Goal: Use online tool/utility: Use online tool/utility

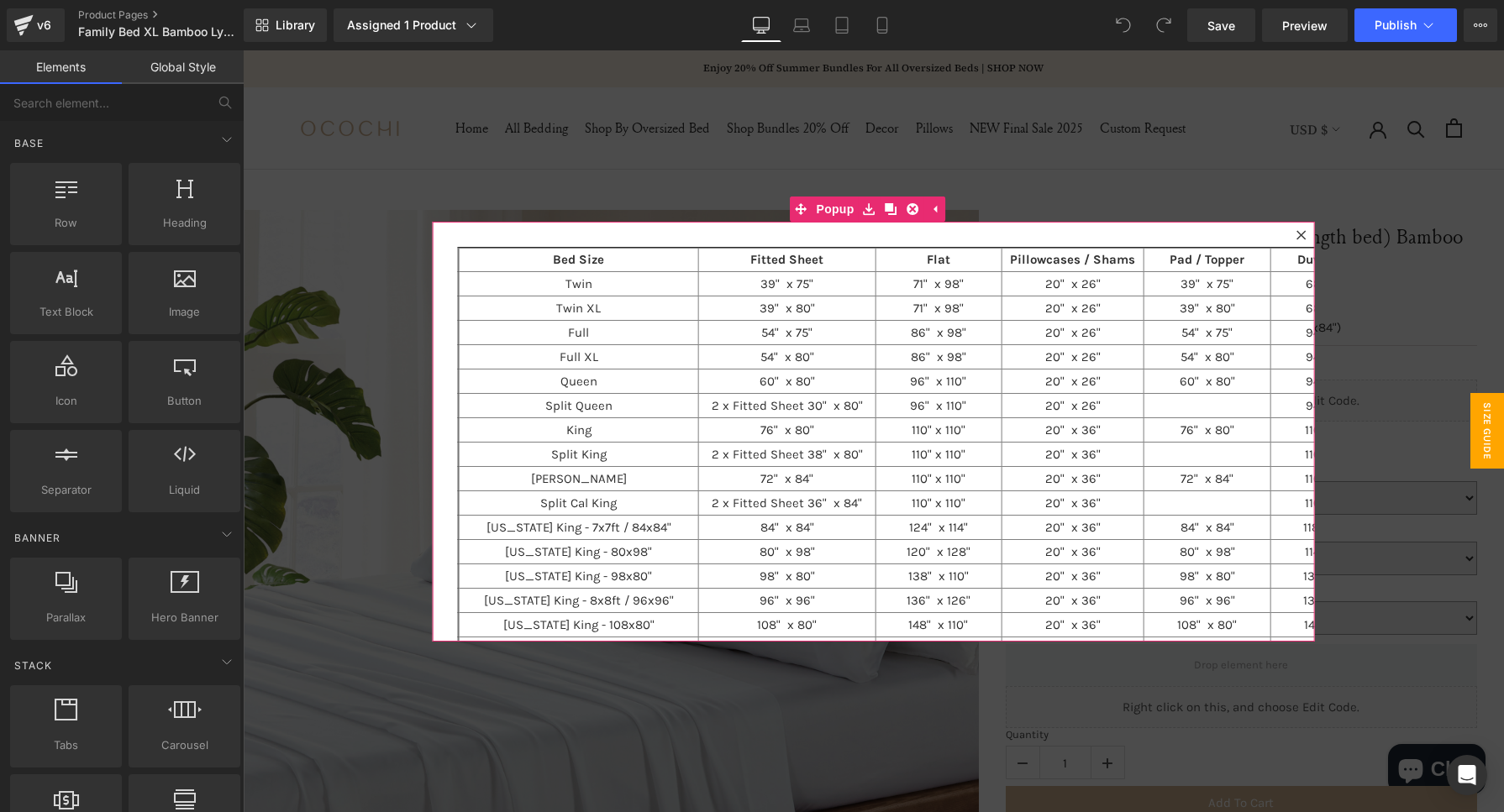
click at [1296, 233] on icon at bounding box center [1300, 234] width 9 height 9
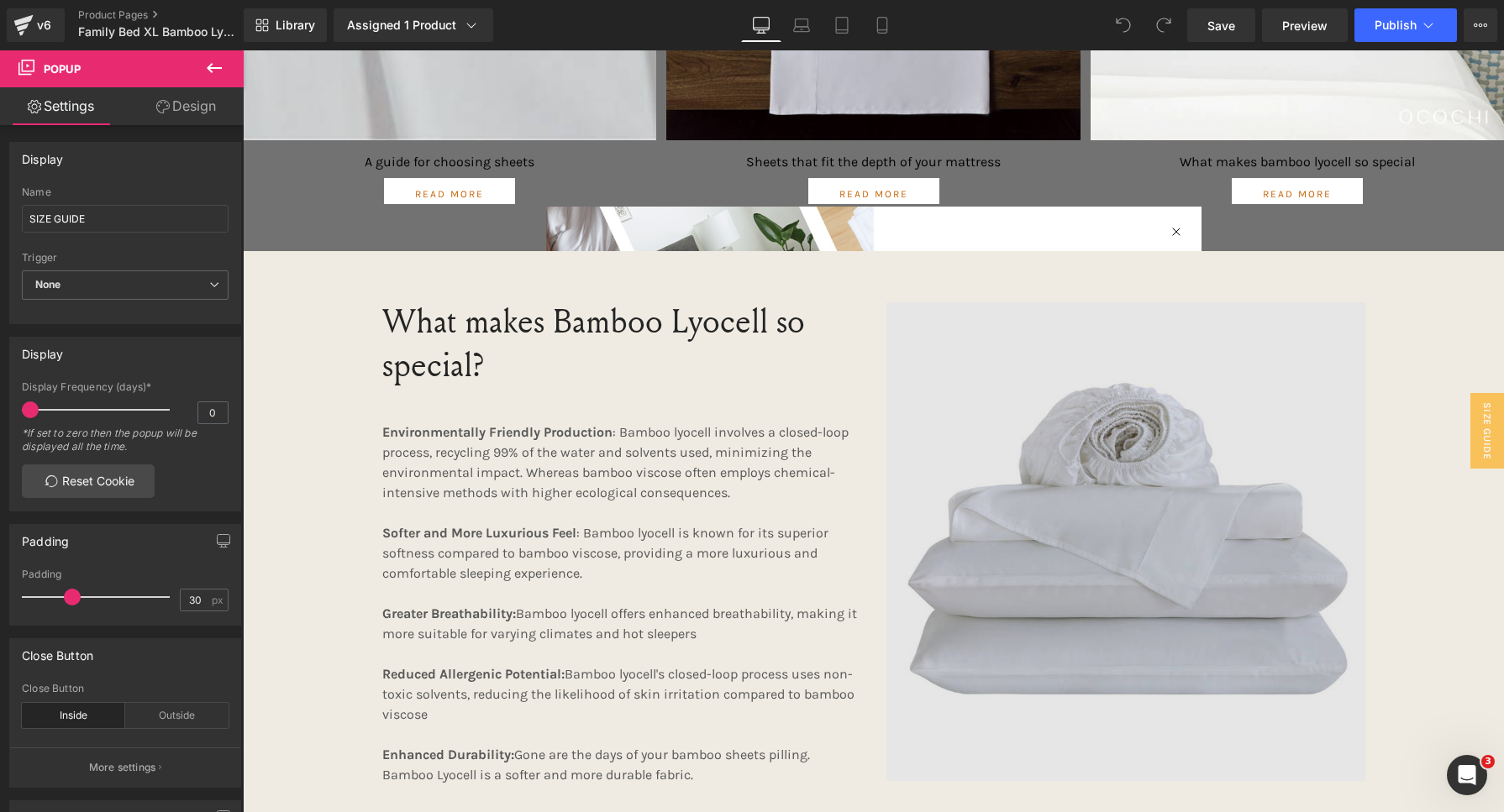
scroll to position [1679, 0]
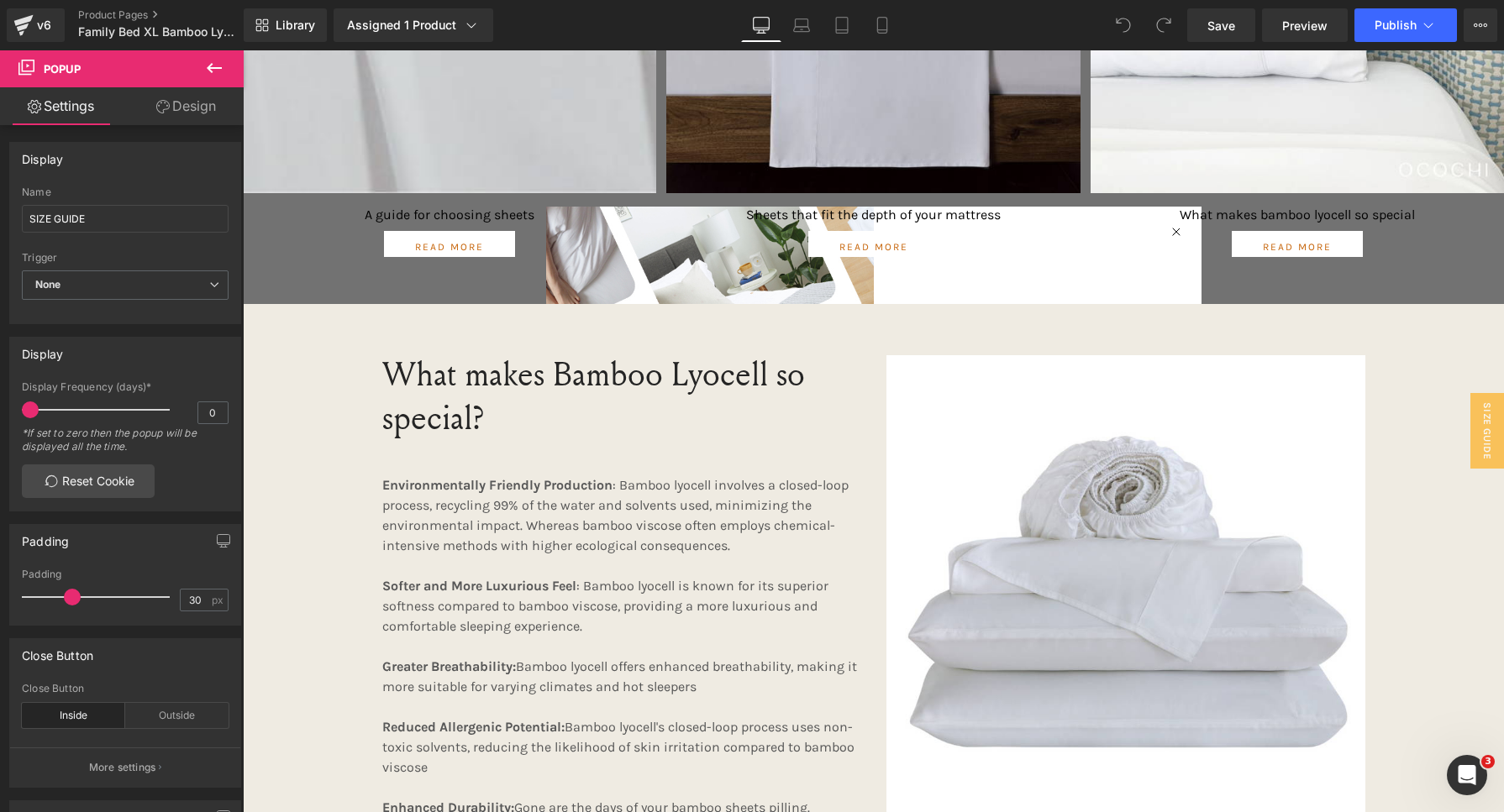
click at [1167, 231] on div "Image What makes bamboo lyocell so special Text Block Read more Button" at bounding box center [1297, 17] width 414 height 476
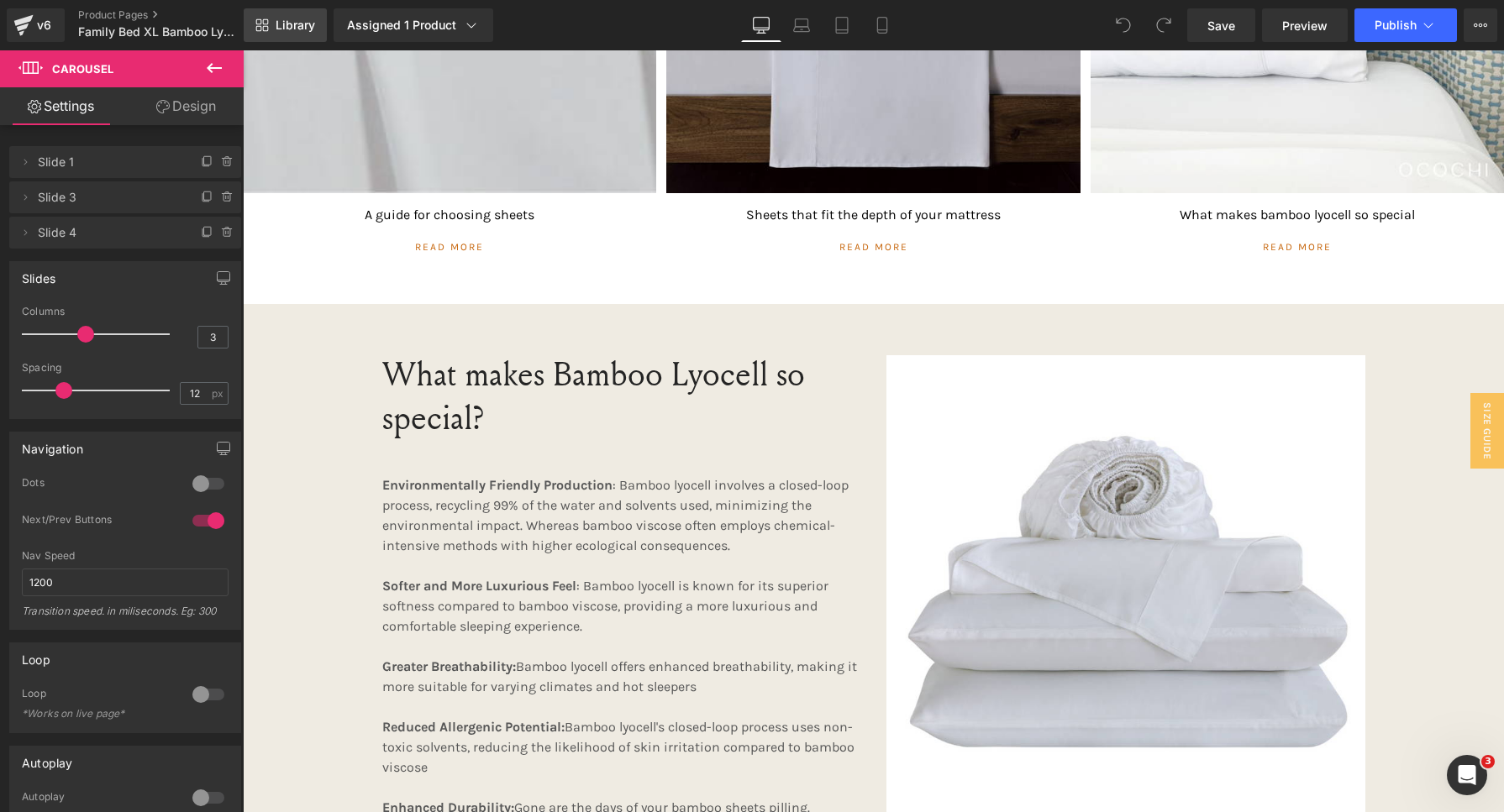
click at [278, 13] on link "Library" at bounding box center [285, 25] width 83 height 34
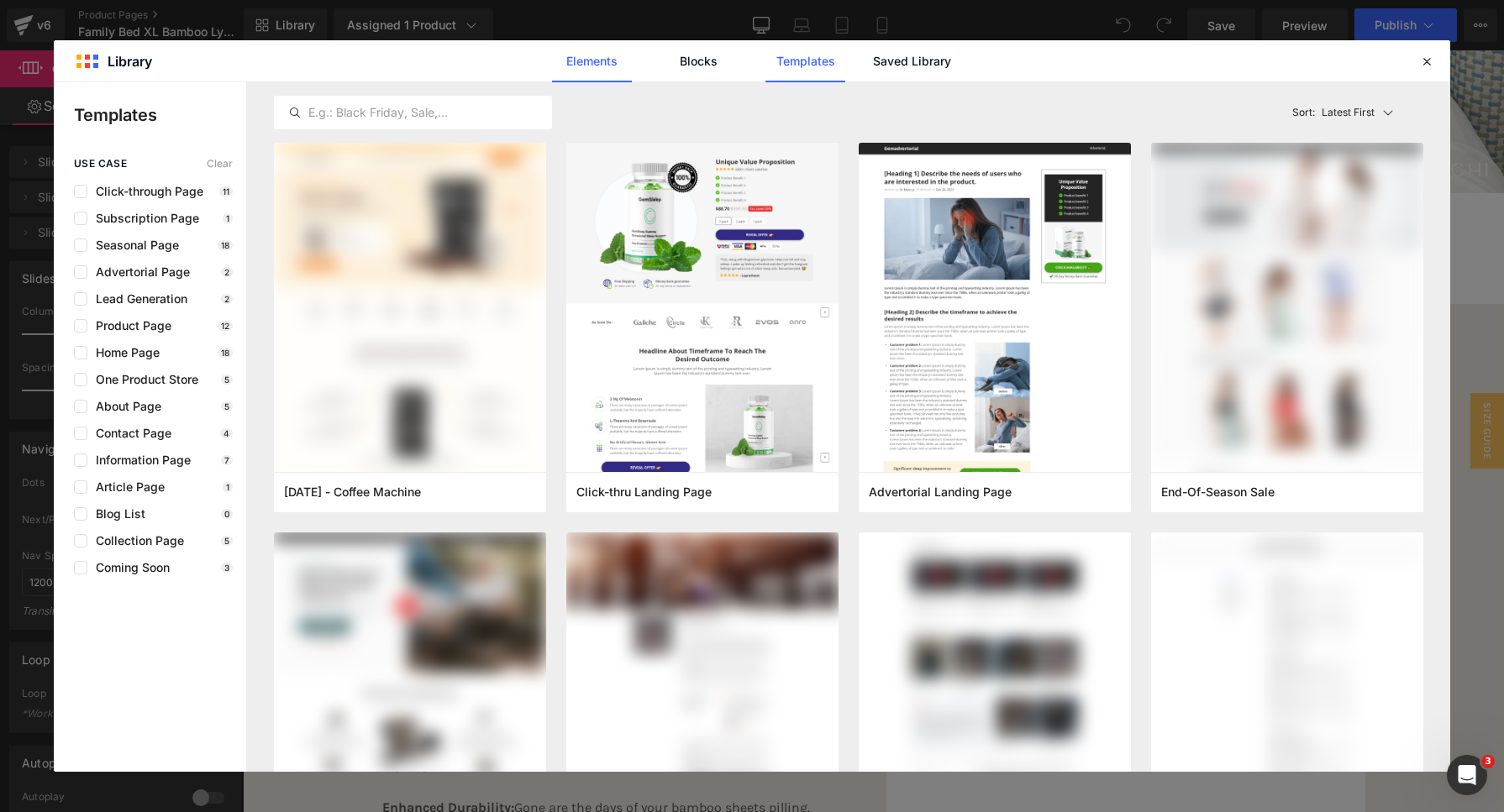
click at [599, 67] on link "Elements" at bounding box center [592, 61] width 80 height 42
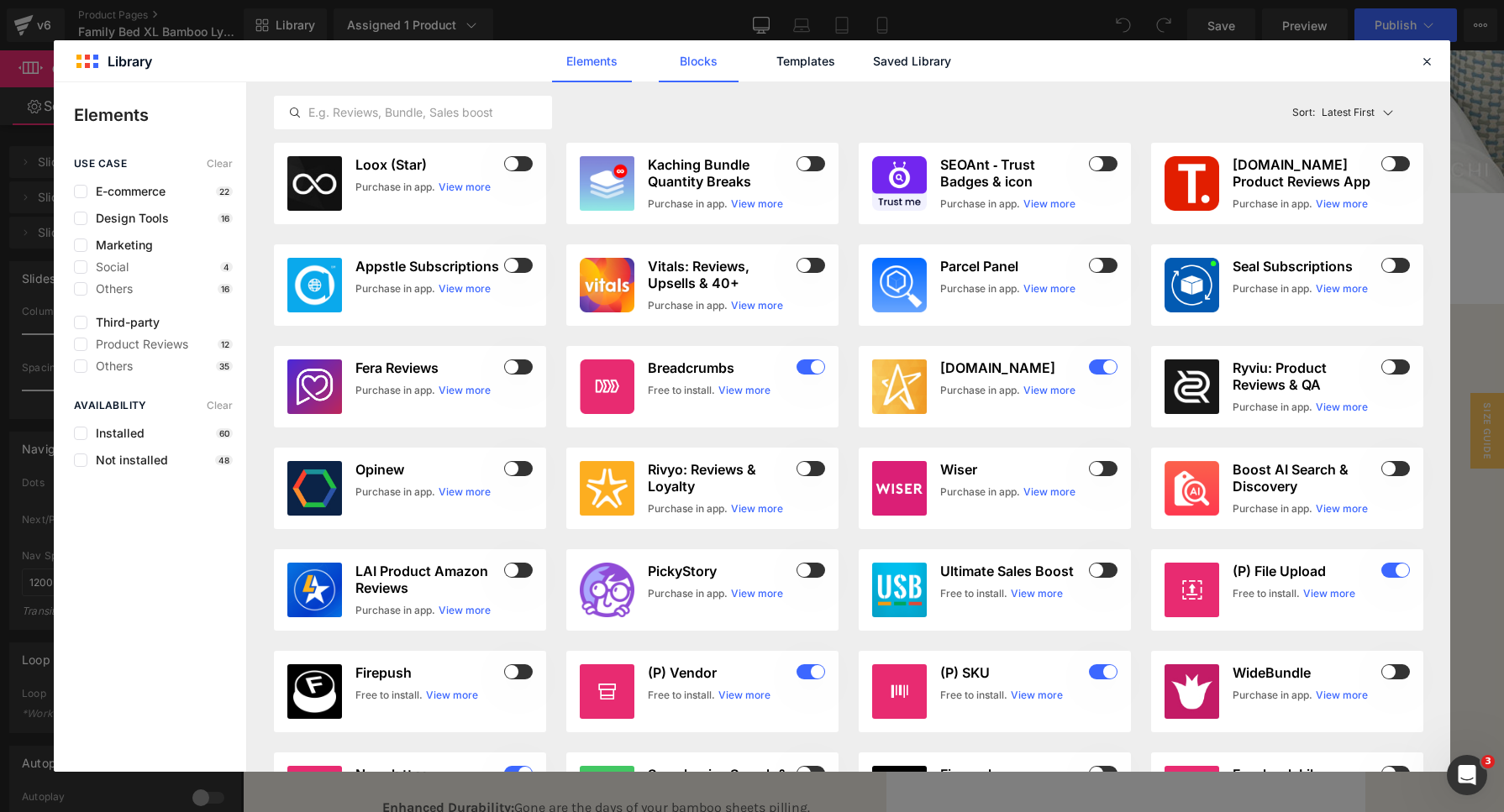
click at [694, 66] on link "Blocks" at bounding box center [699, 61] width 80 height 42
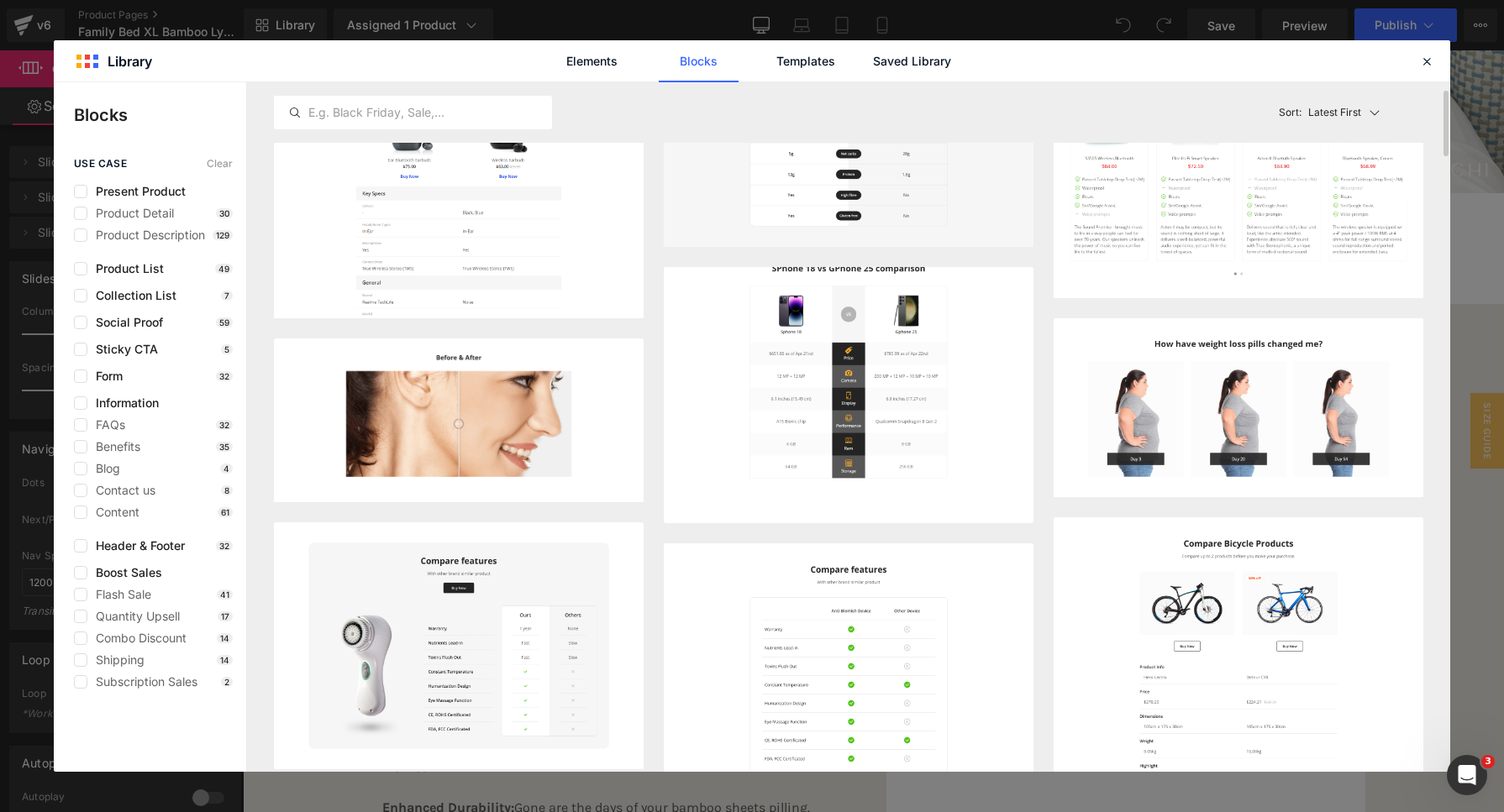
scroll to position [0, 0]
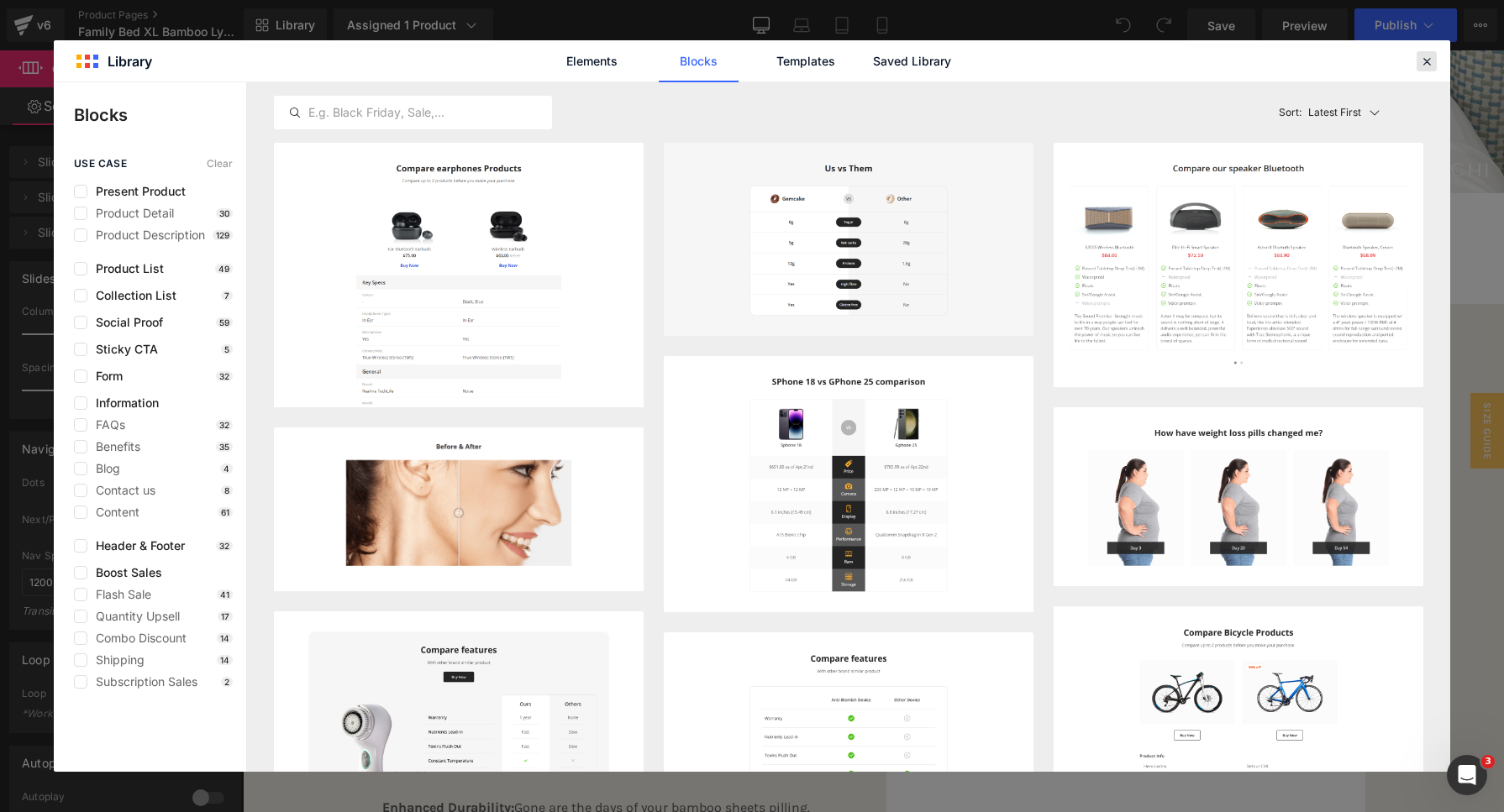
click at [1425, 58] on icon at bounding box center [1426, 61] width 15 height 15
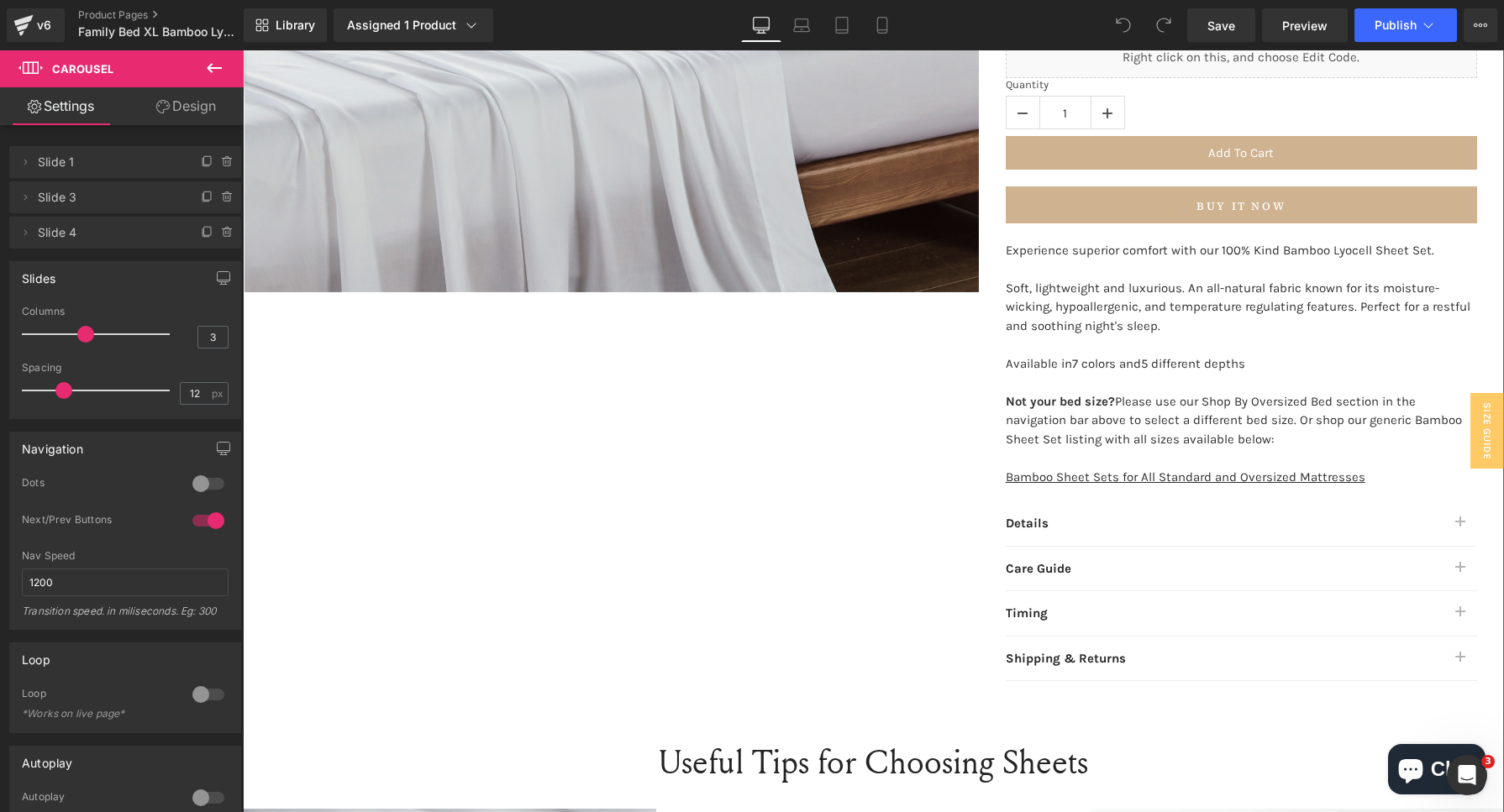
scroll to position [629, 0]
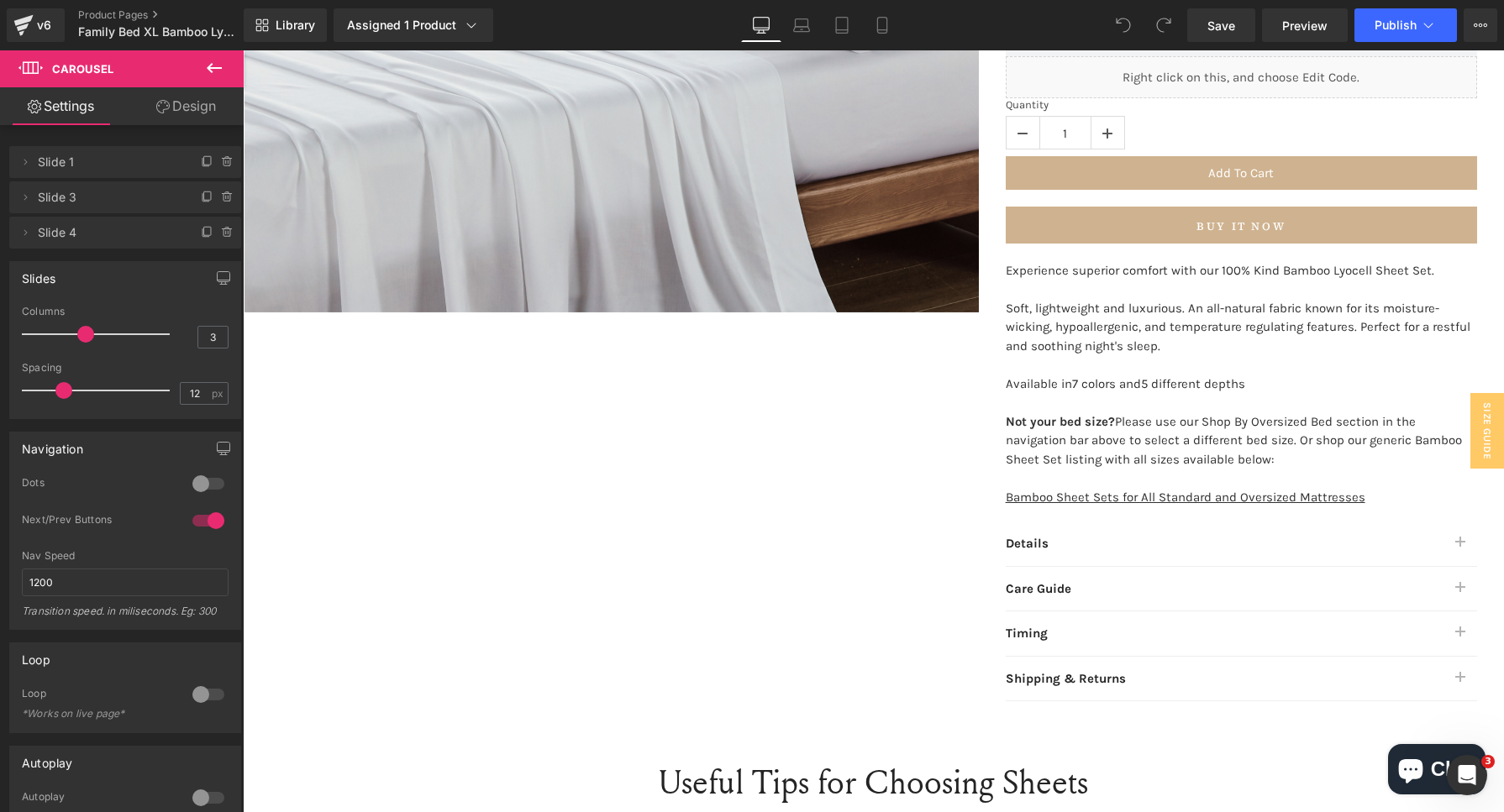
click at [215, 60] on icon at bounding box center [214, 68] width 20 height 20
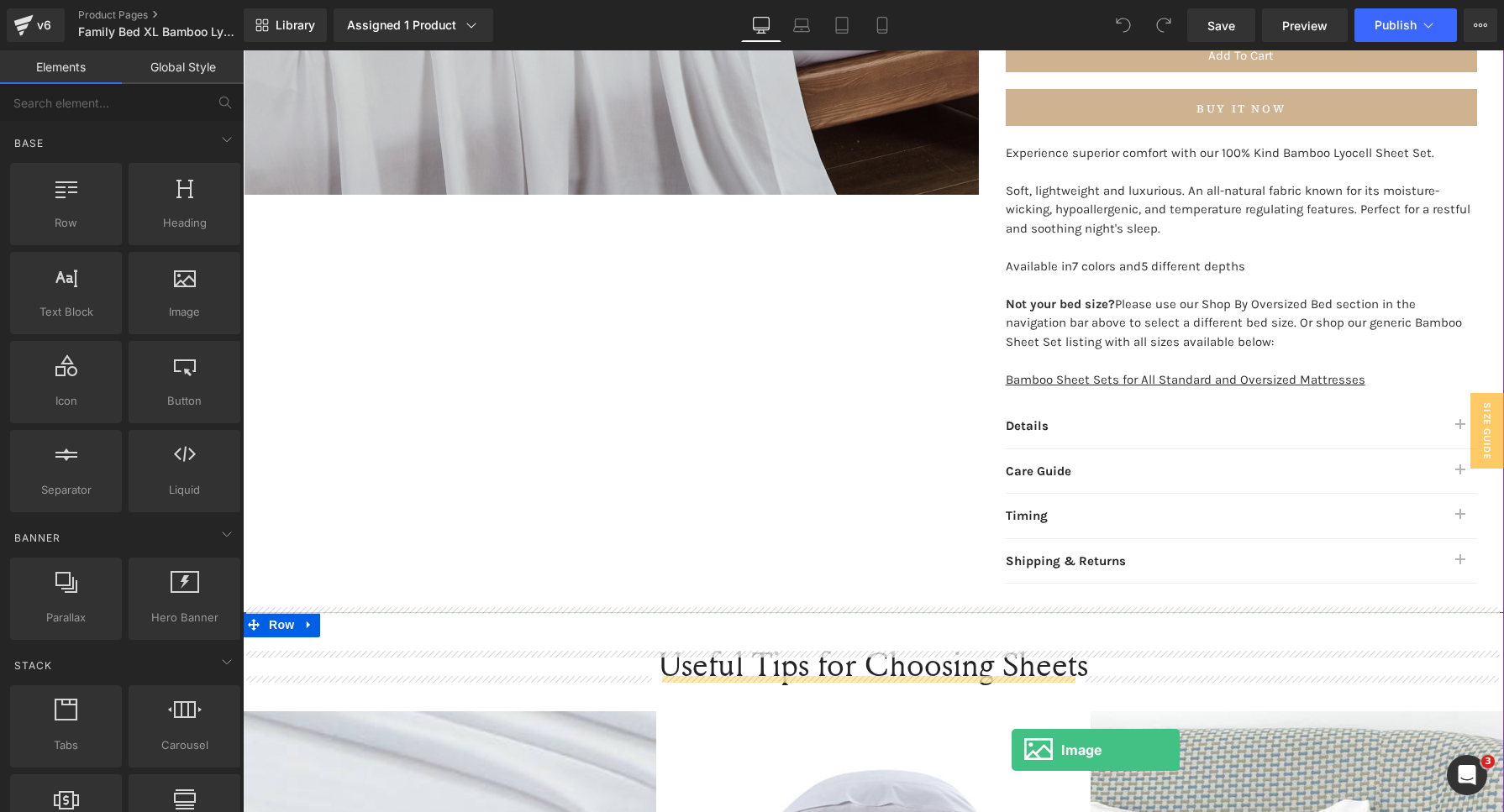
scroll to position [781, 0]
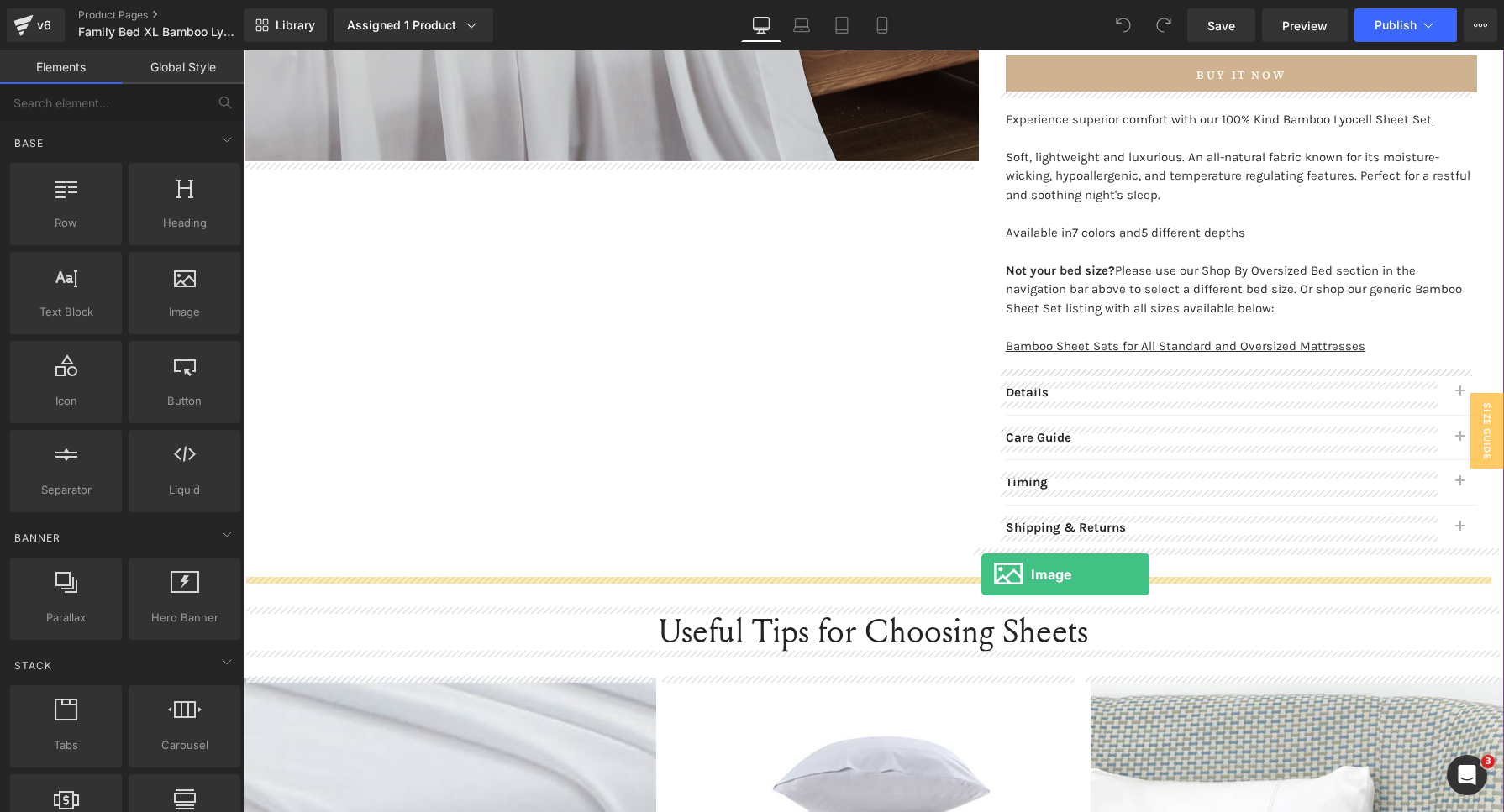
drag, startPoint x: 466, startPoint y: 351, endPoint x: 981, endPoint y: 574, distance: 561.2
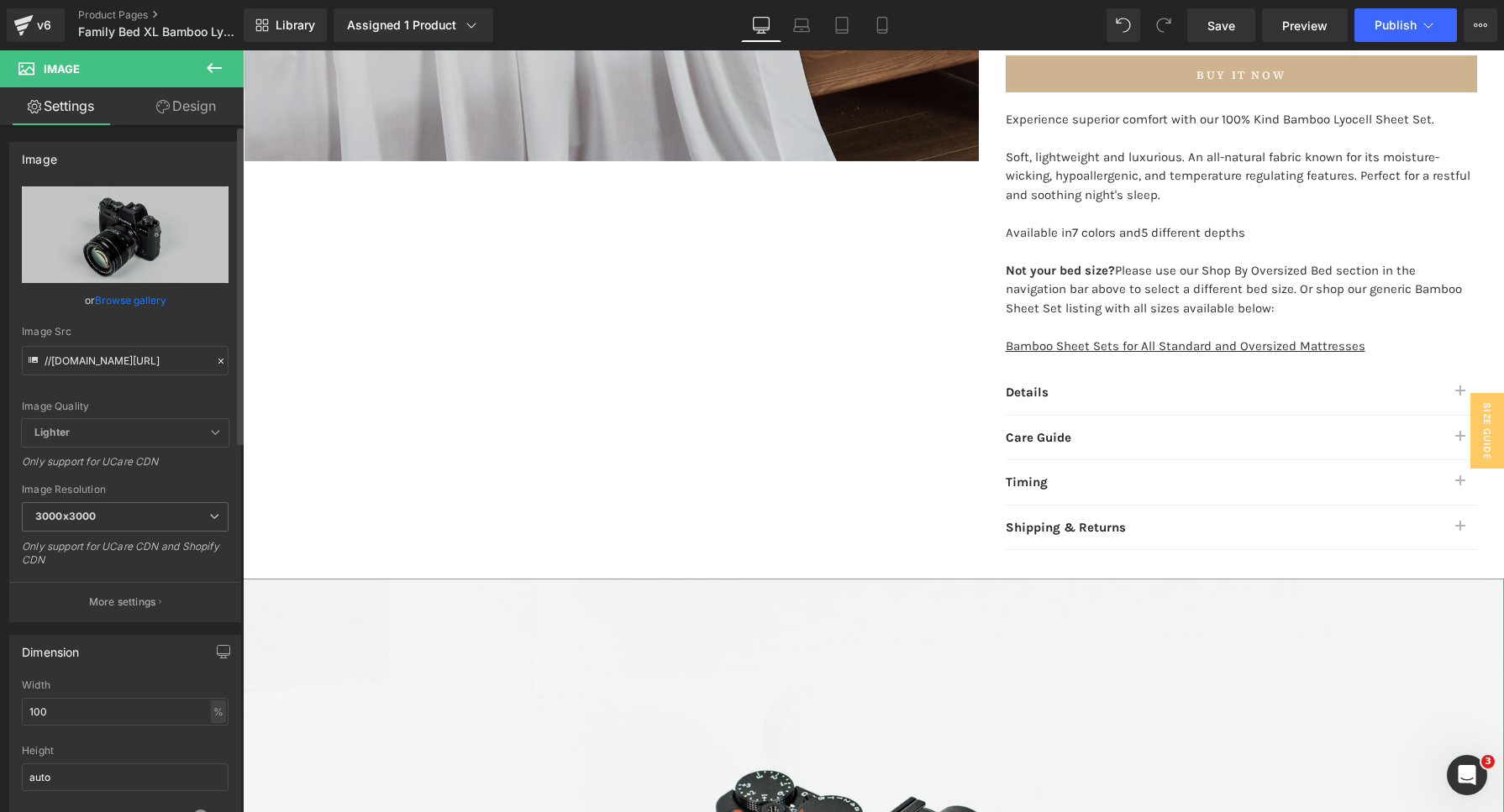
click at [124, 301] on link "Browse gallery" at bounding box center [130, 300] width 71 height 29
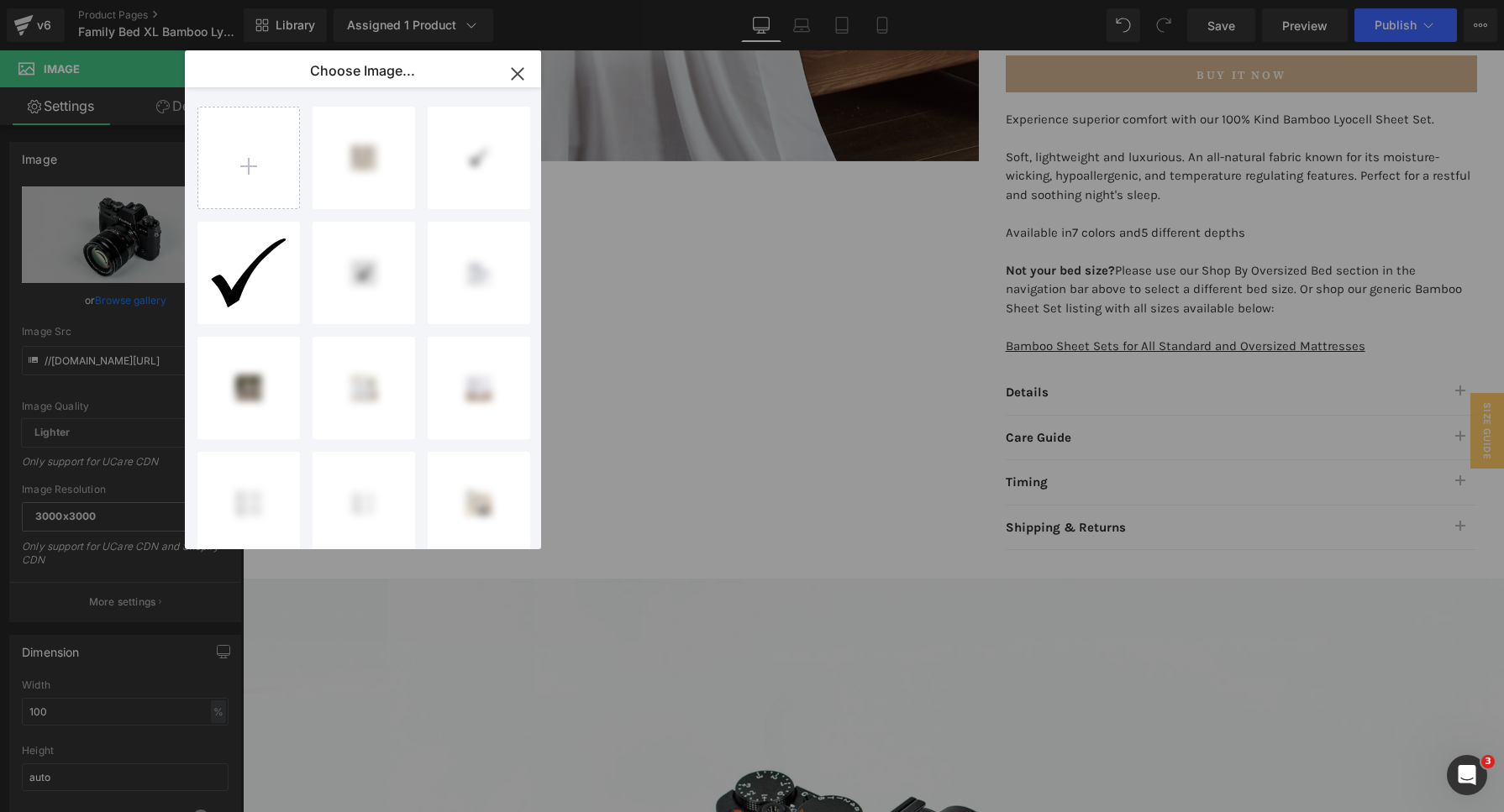
click at [513, 74] on icon "button" at bounding box center [517, 74] width 27 height 27
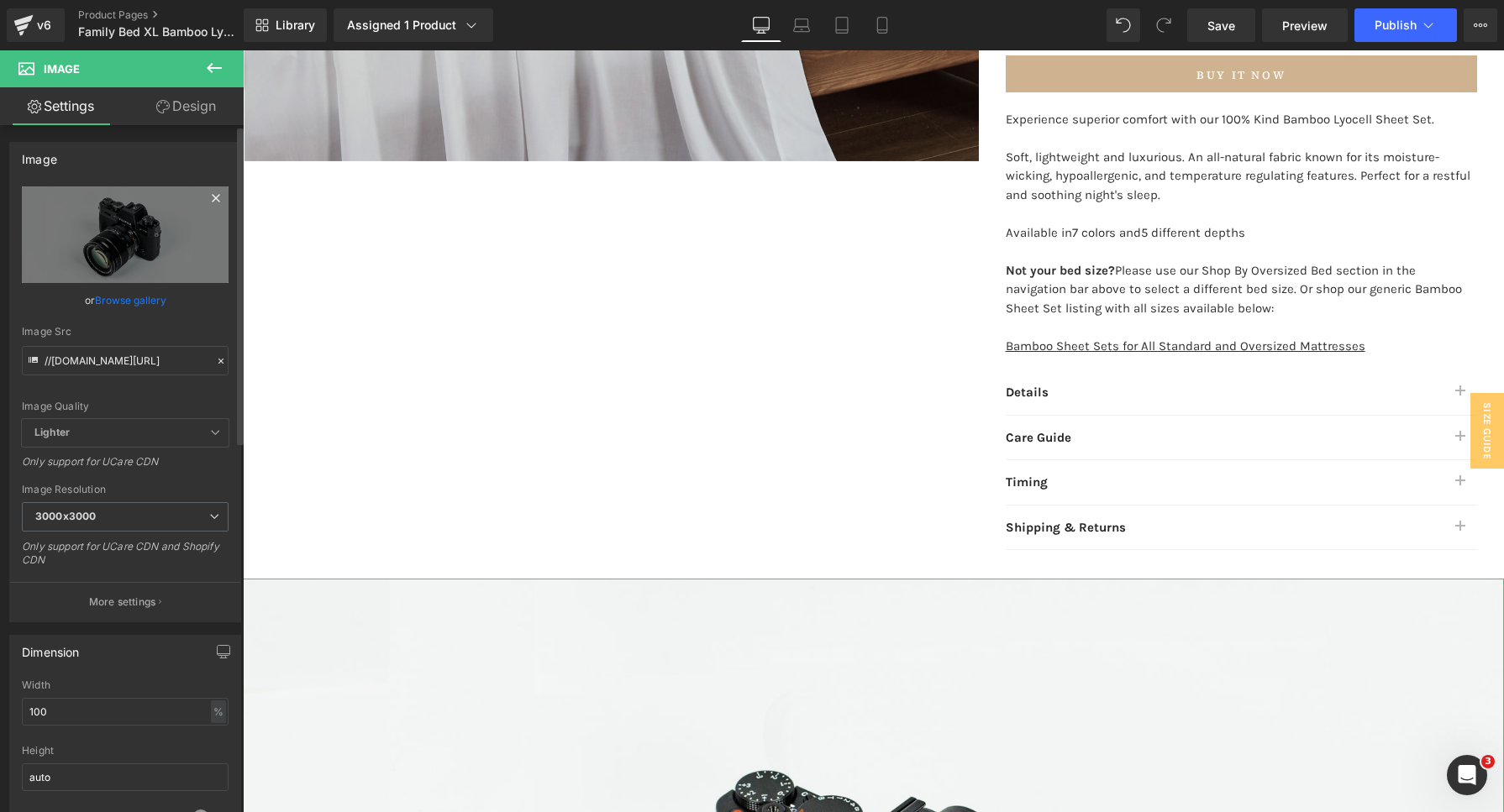
click at [213, 198] on icon at bounding box center [216, 198] width 20 height 20
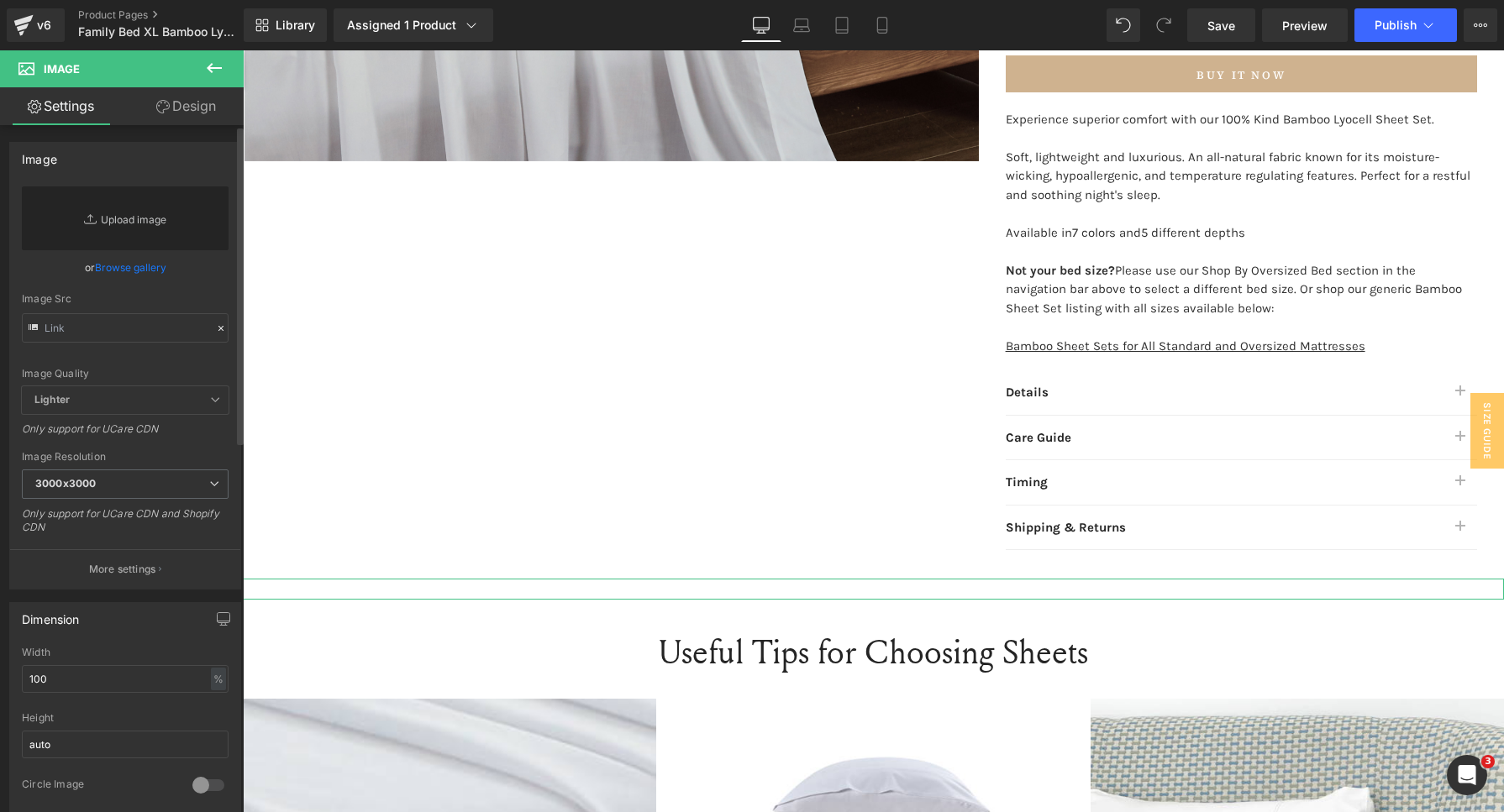
click at [138, 233] on link "Replace Image" at bounding box center [125, 219] width 207 height 64
type input "C:\fakepath\Sheet Sets.jpg"
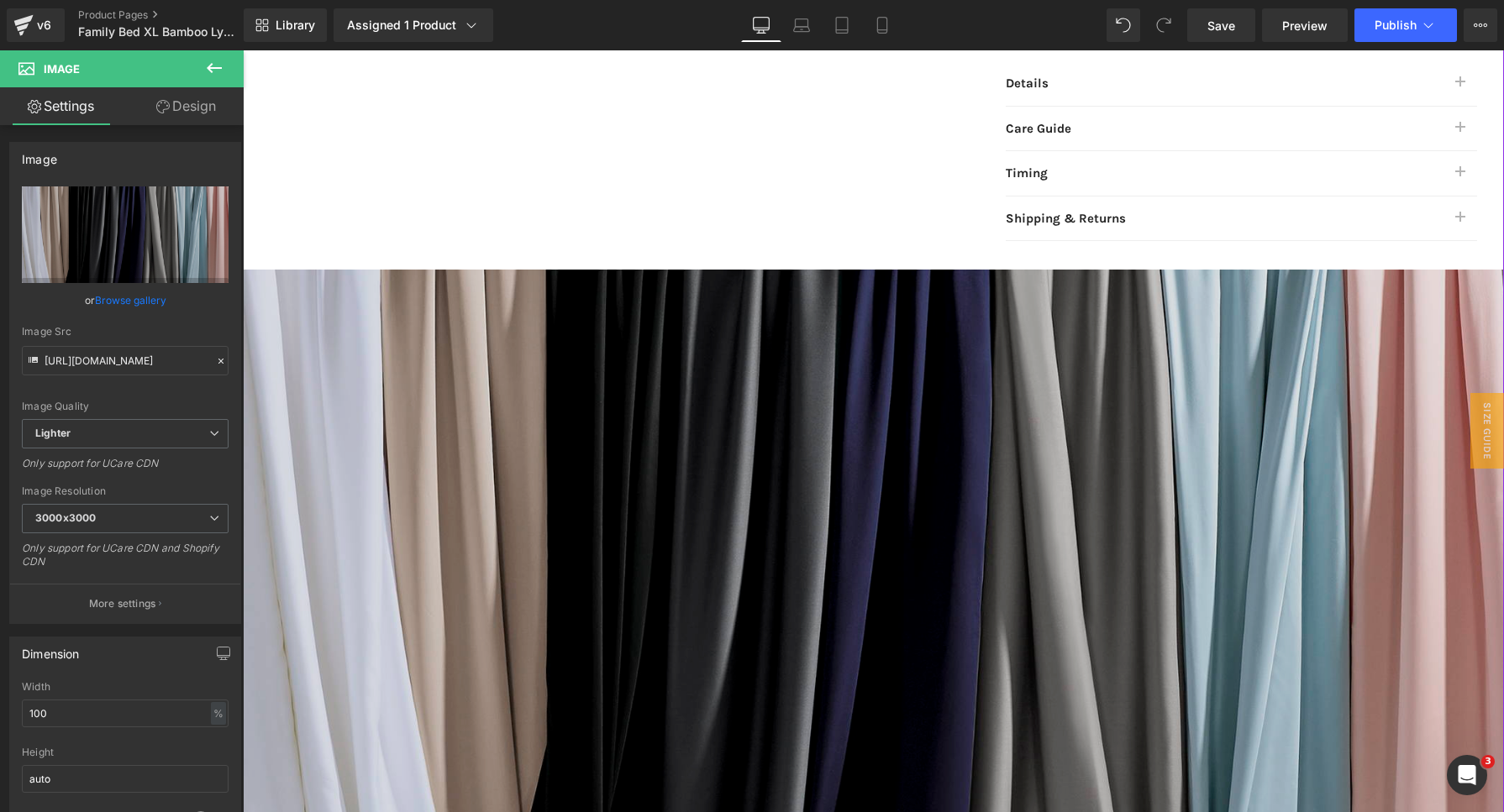
scroll to position [1201, 0]
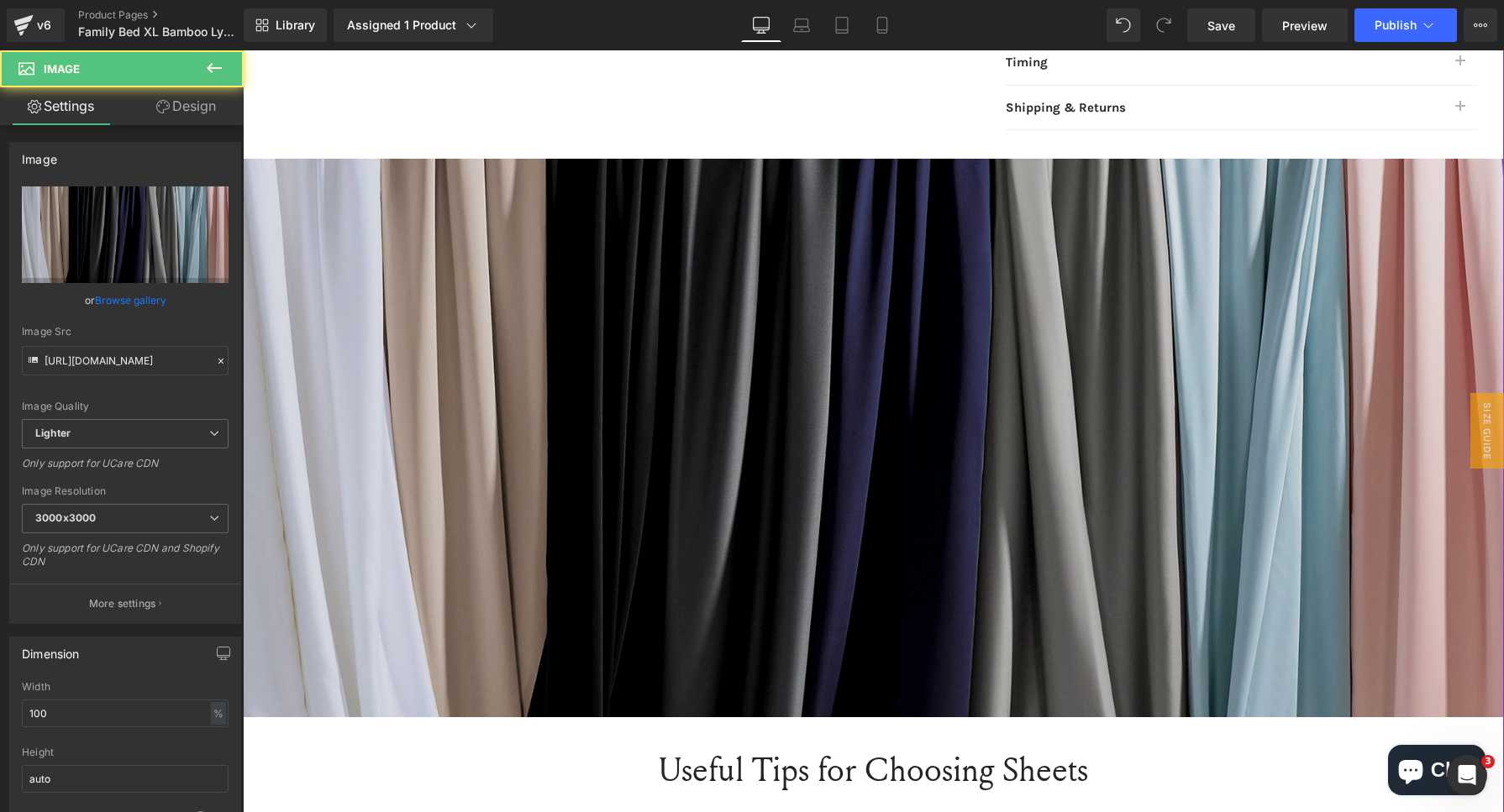
click at [864, 447] on img at bounding box center [873, 437] width 1261 height 558
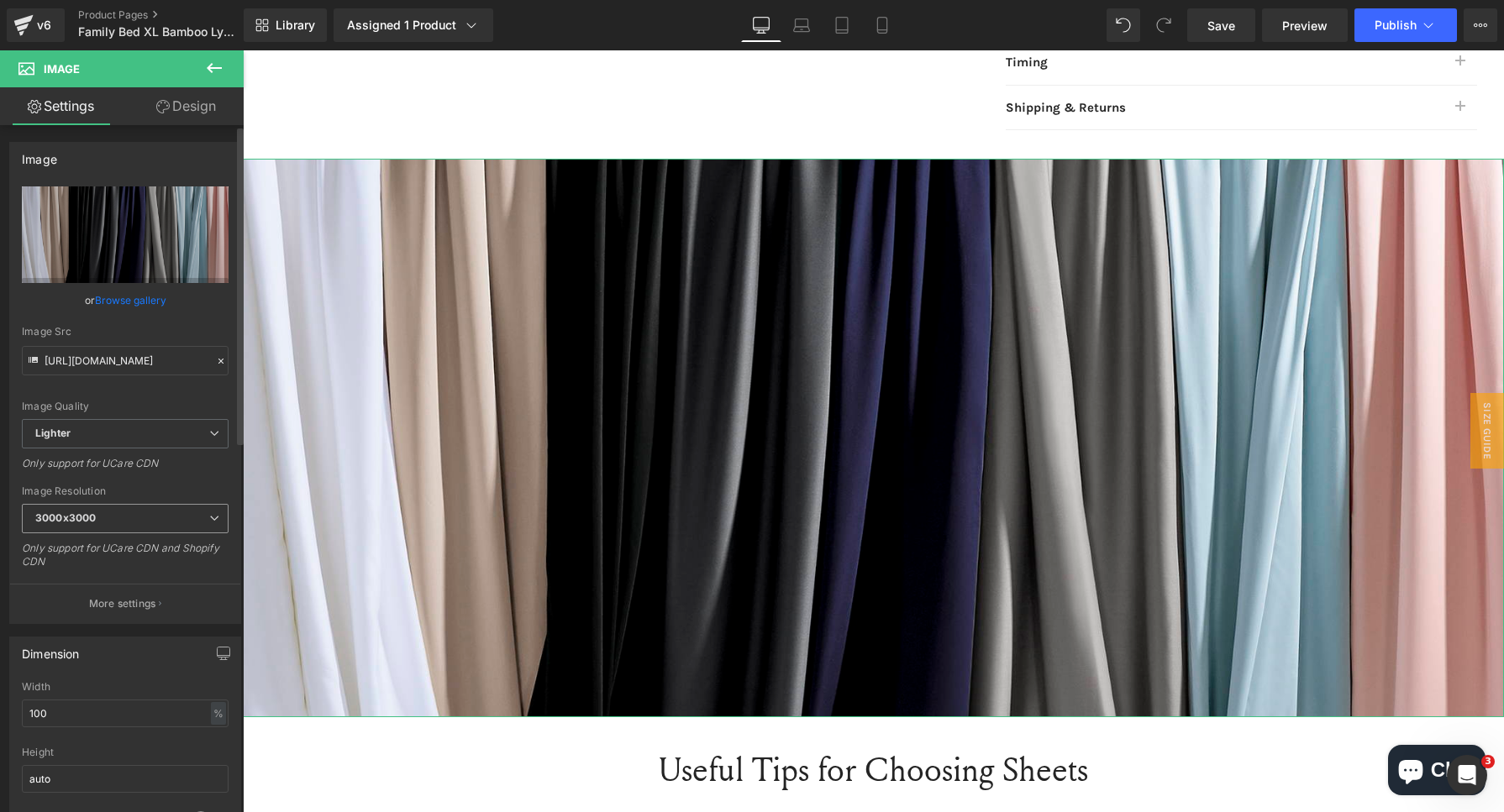
click at [118, 513] on span "3000x3000" at bounding box center [125, 517] width 207 height 29
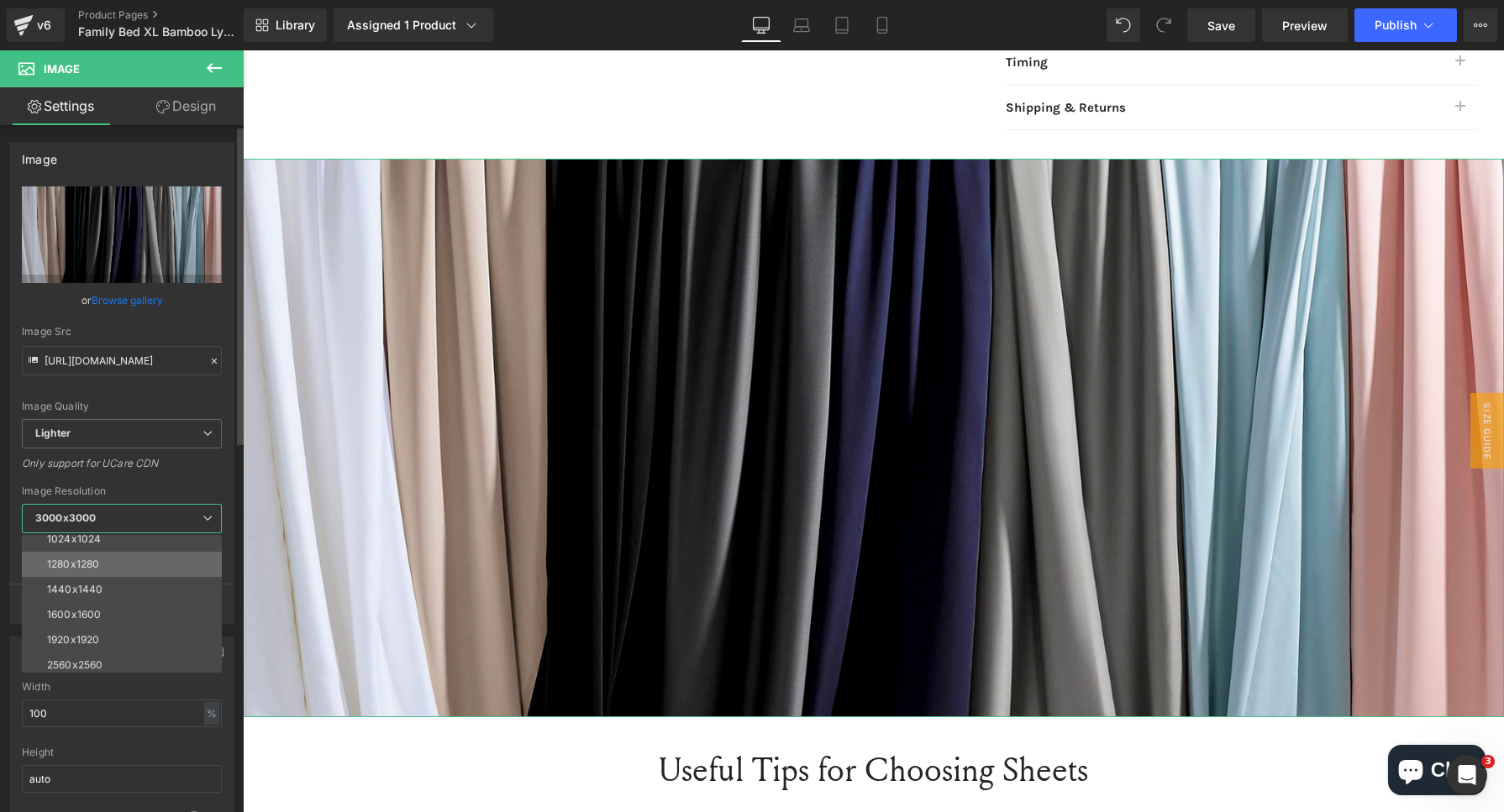
scroll to position [240, 0]
click at [108, 604] on li "1920x1920" at bounding box center [126, 610] width 208 height 25
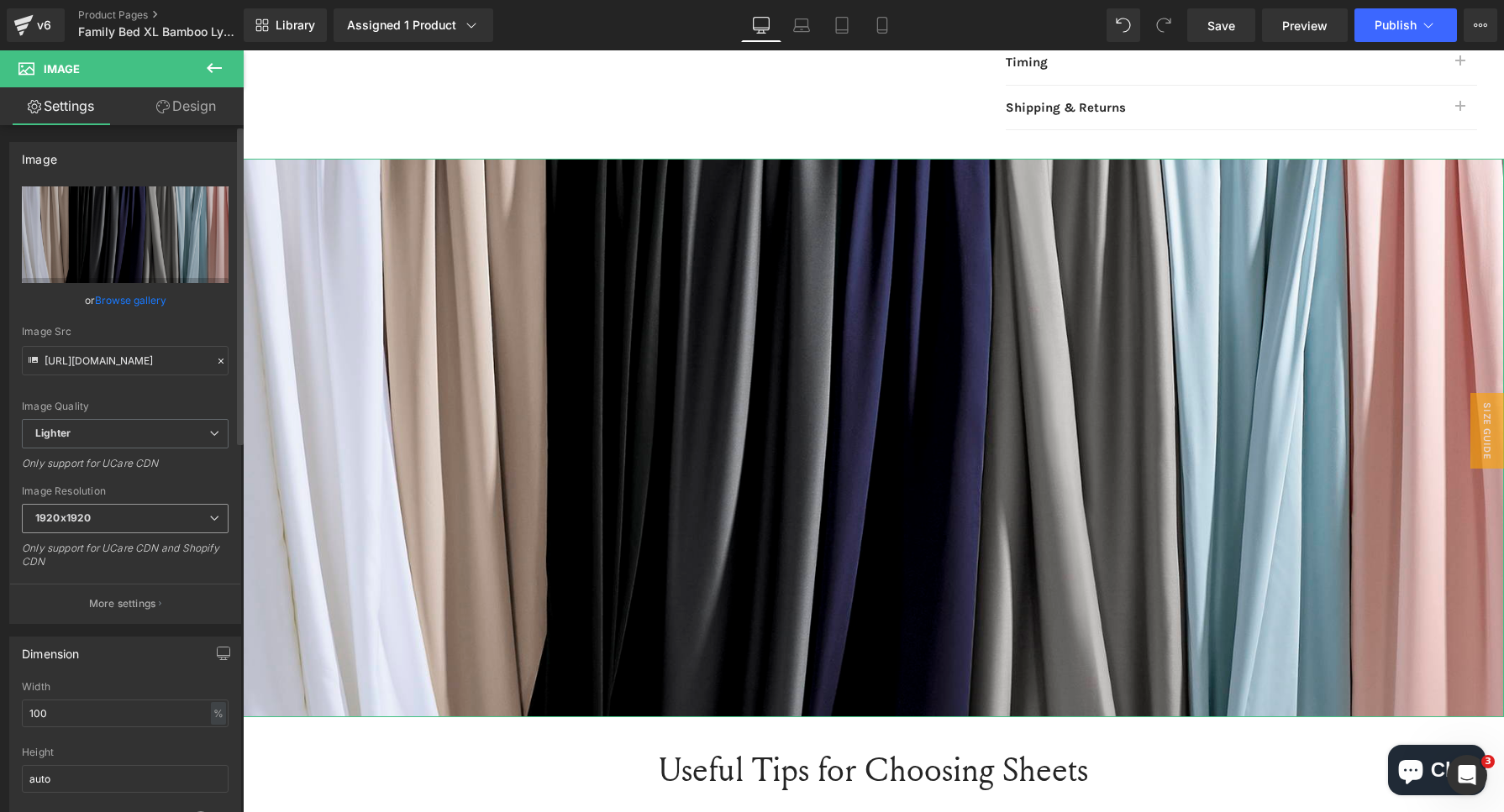
type input "[URL][DOMAIN_NAME]"
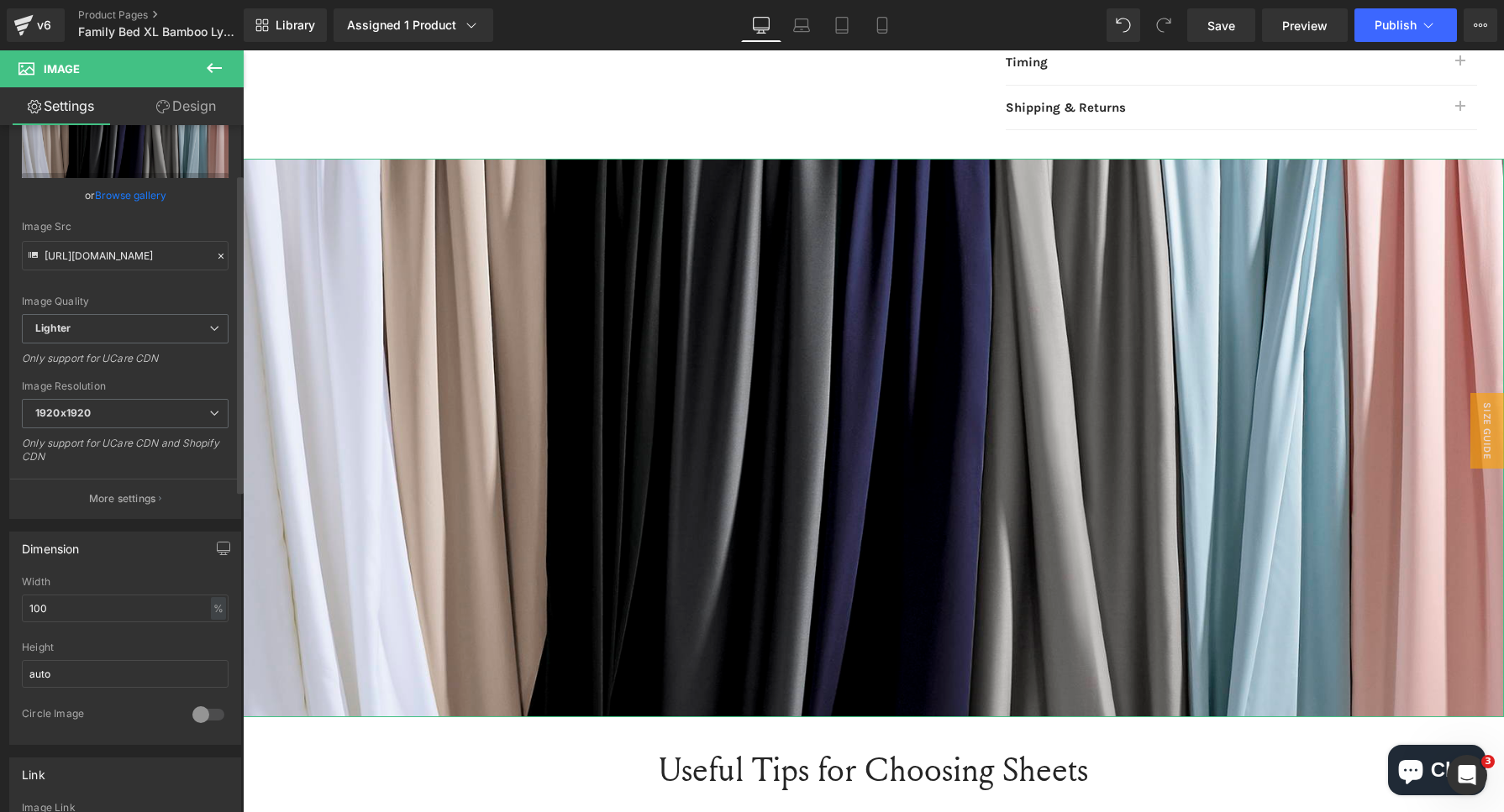
click at [93, 646] on div "Height" at bounding box center [125, 647] width 207 height 12
click at [90, 660] on input "auto" at bounding box center [125, 674] width 207 height 28
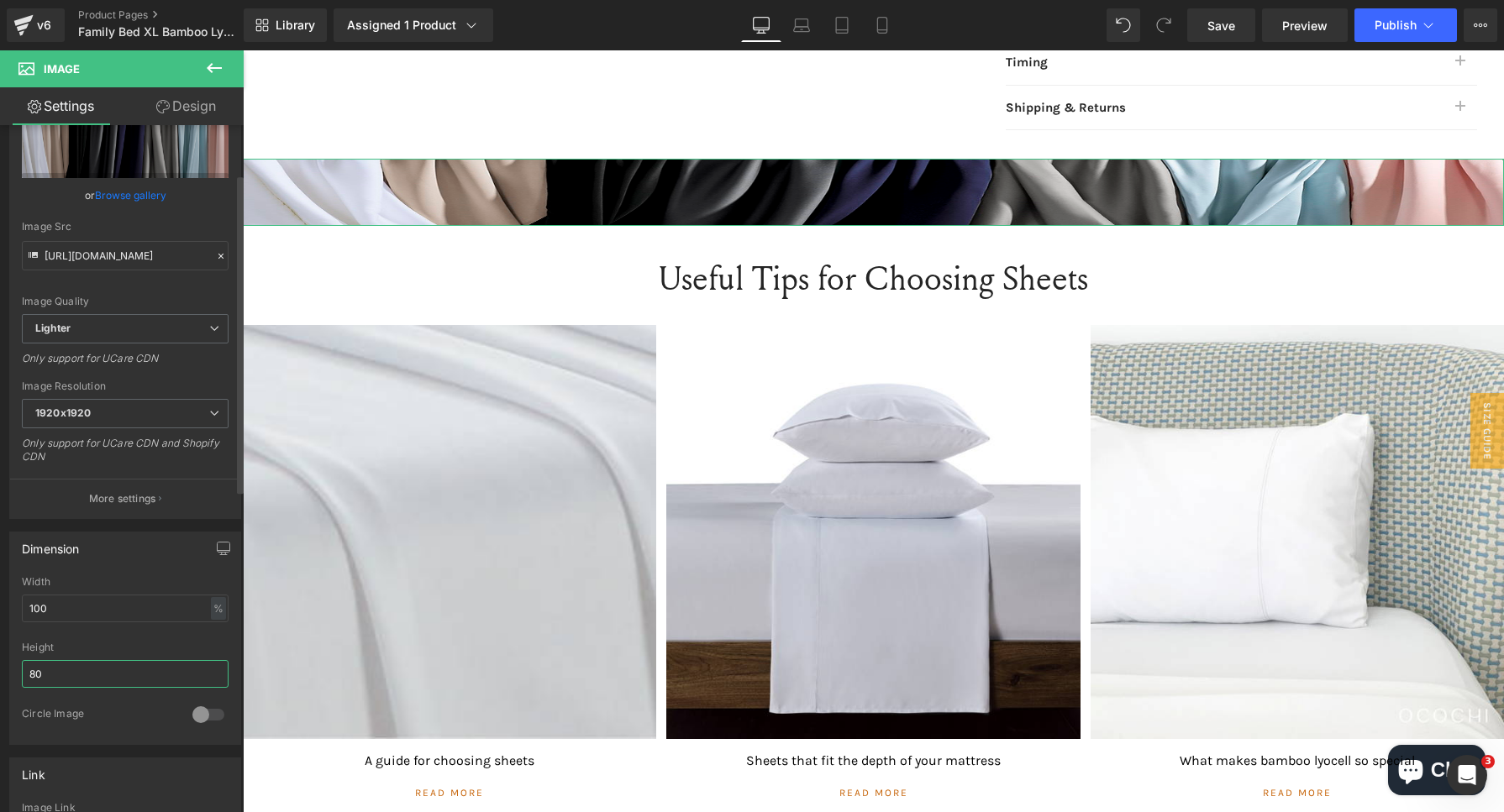
type input "8"
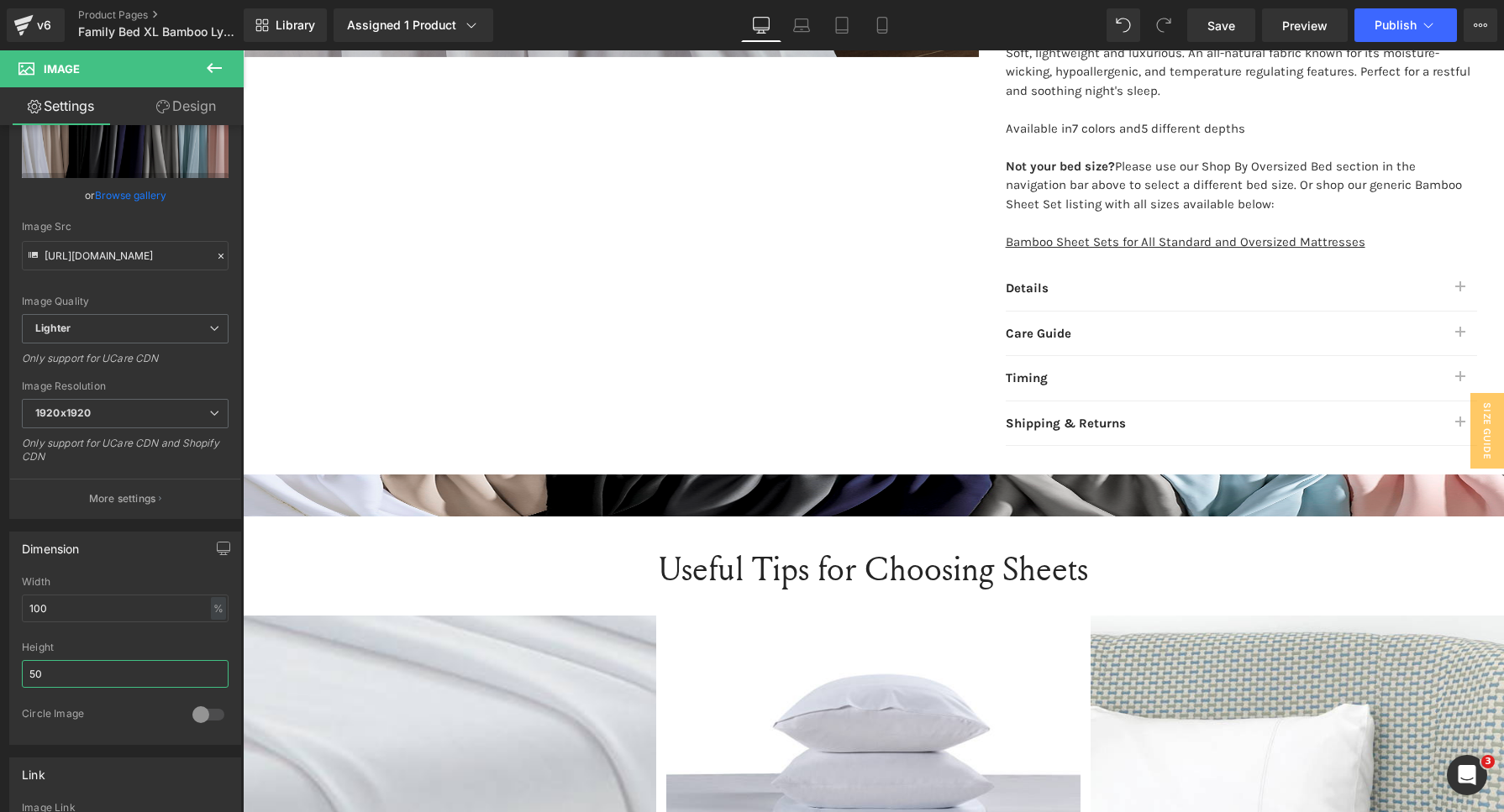
scroll to position [781, 0]
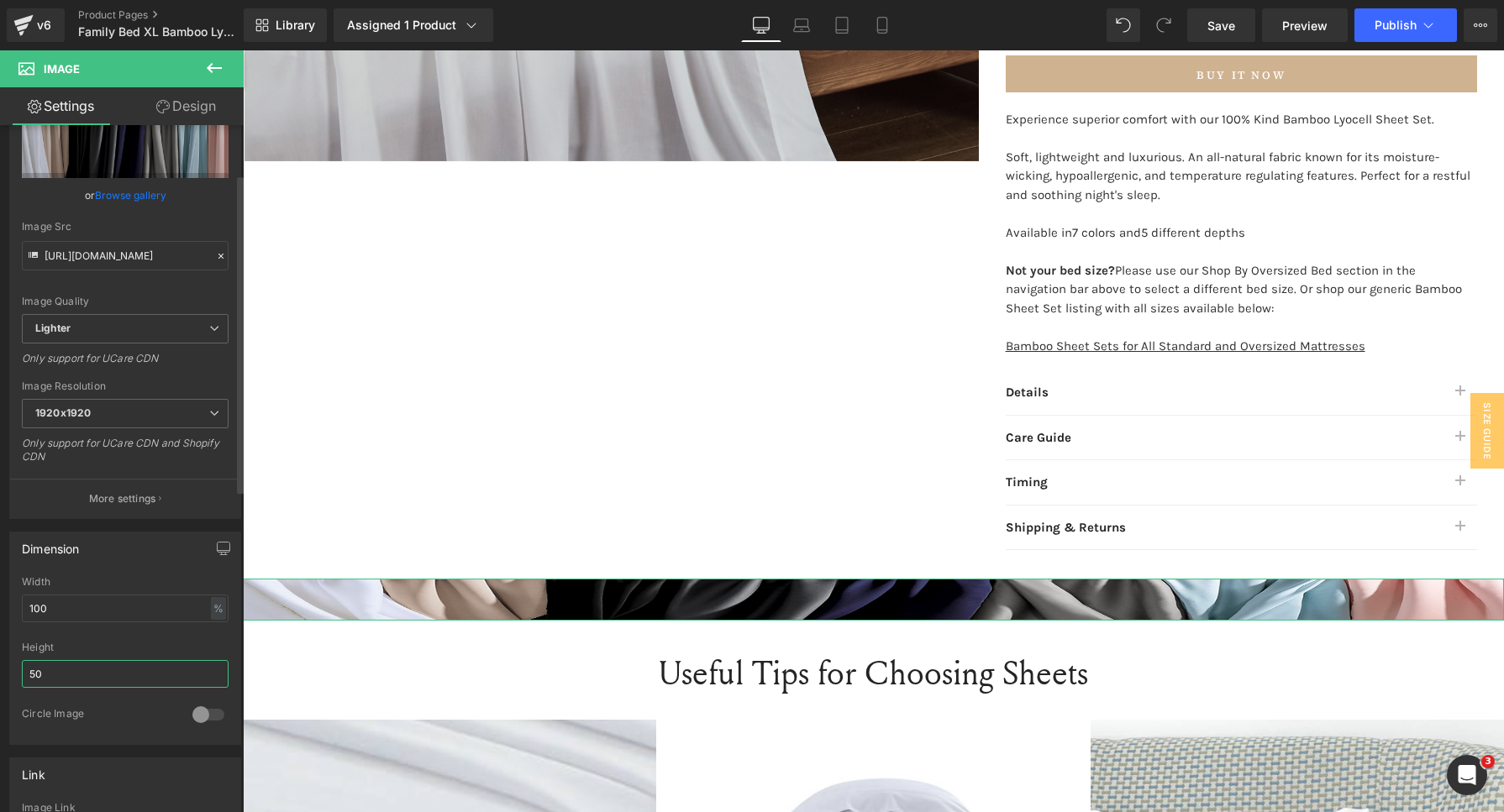
click at [47, 672] on input "50" at bounding box center [125, 674] width 207 height 28
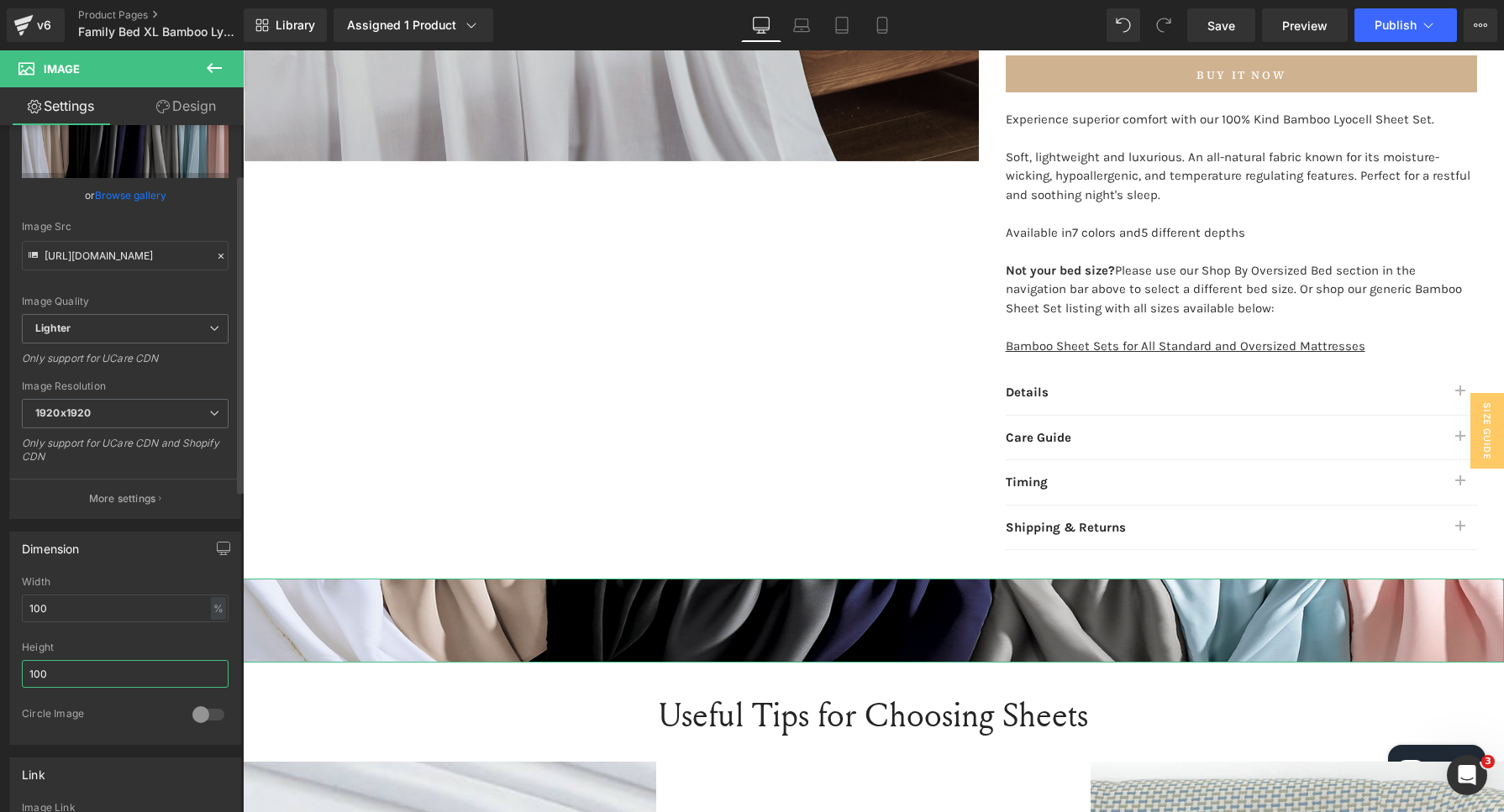
type input "100"
click at [152, 643] on div "Height" at bounding box center [125, 647] width 207 height 12
click at [81, 672] on input "100" at bounding box center [125, 674] width 207 height 28
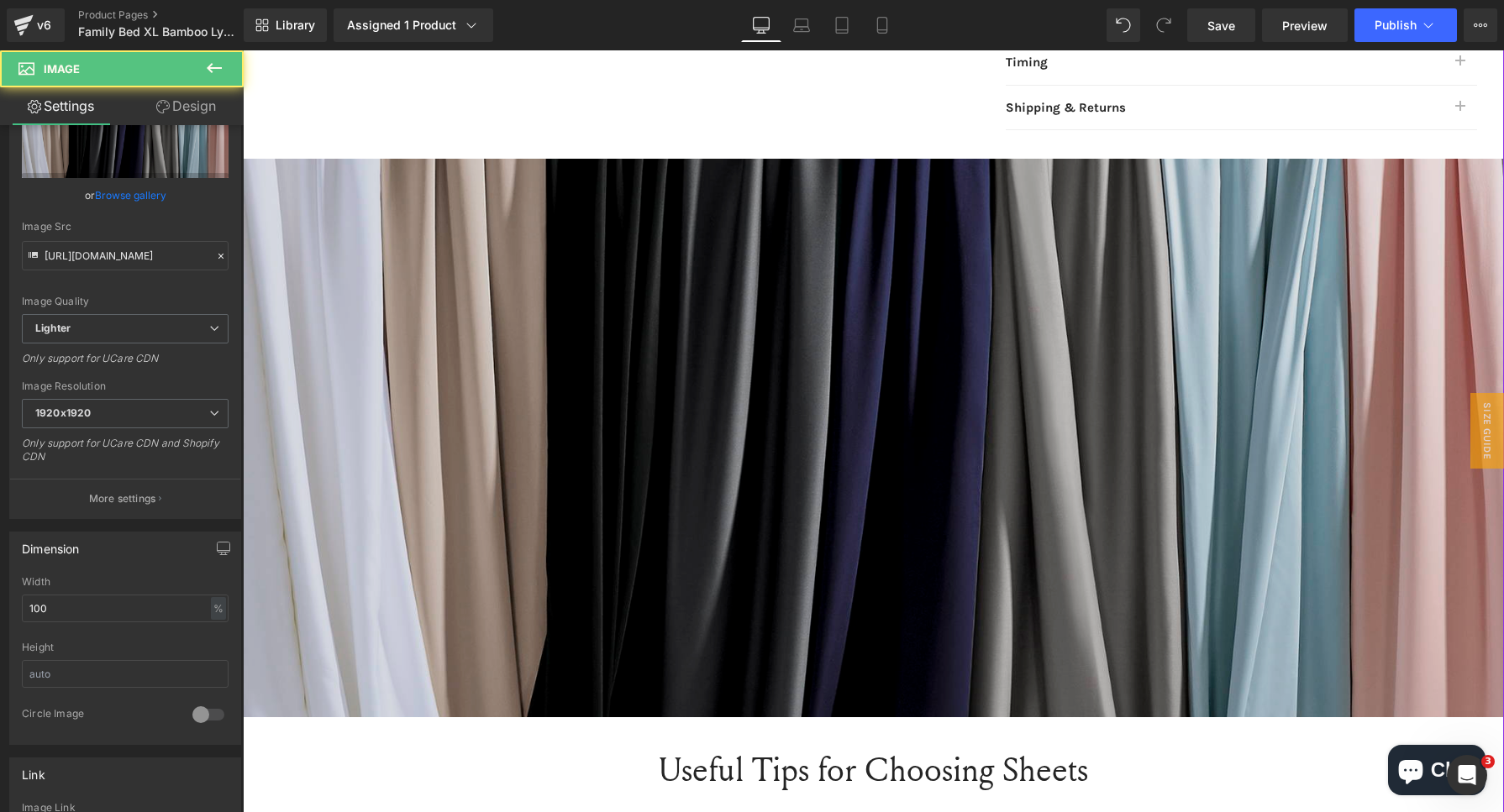
click at [790, 492] on img at bounding box center [873, 437] width 1261 height 558
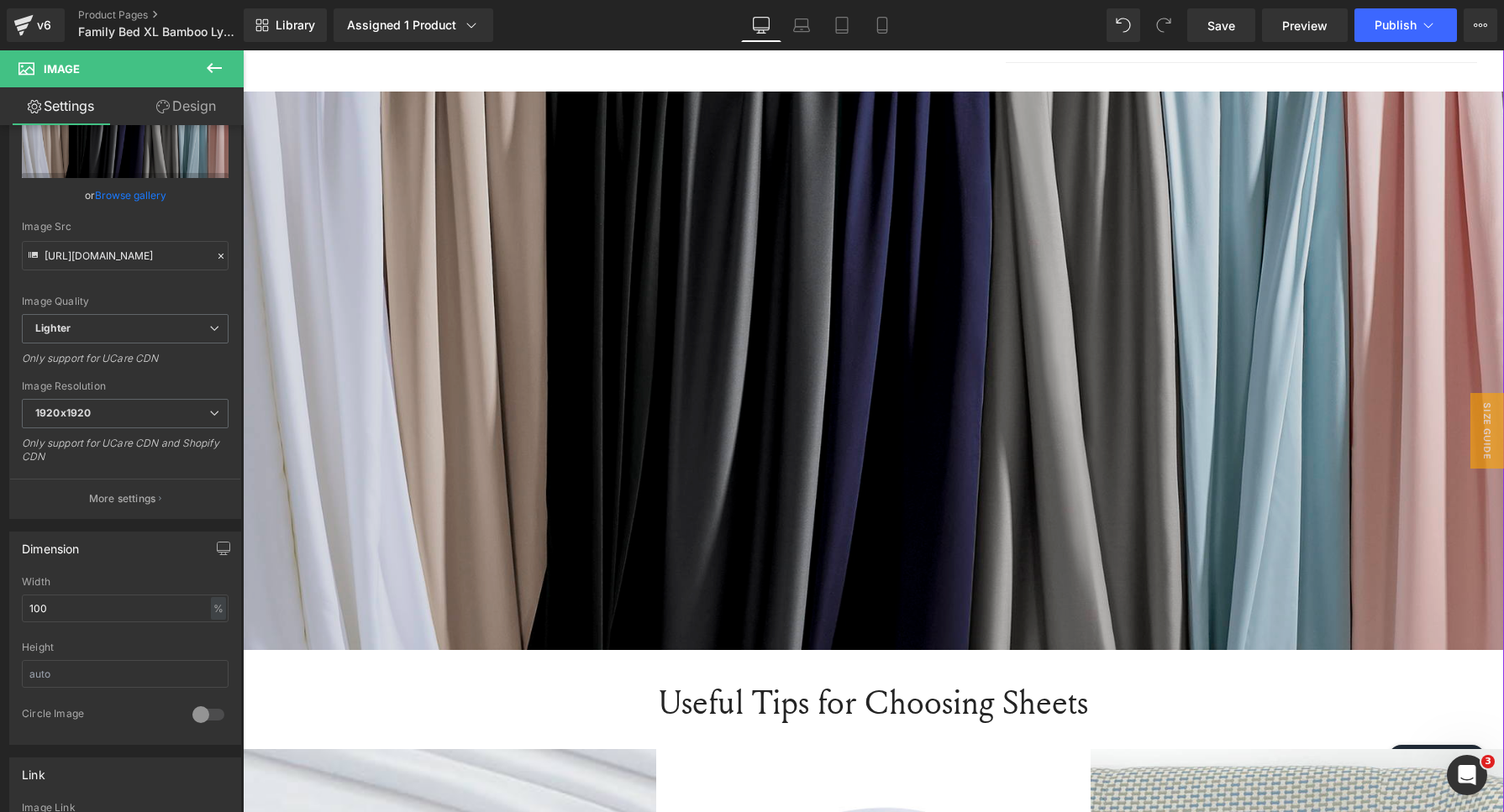
scroll to position [1305, 0]
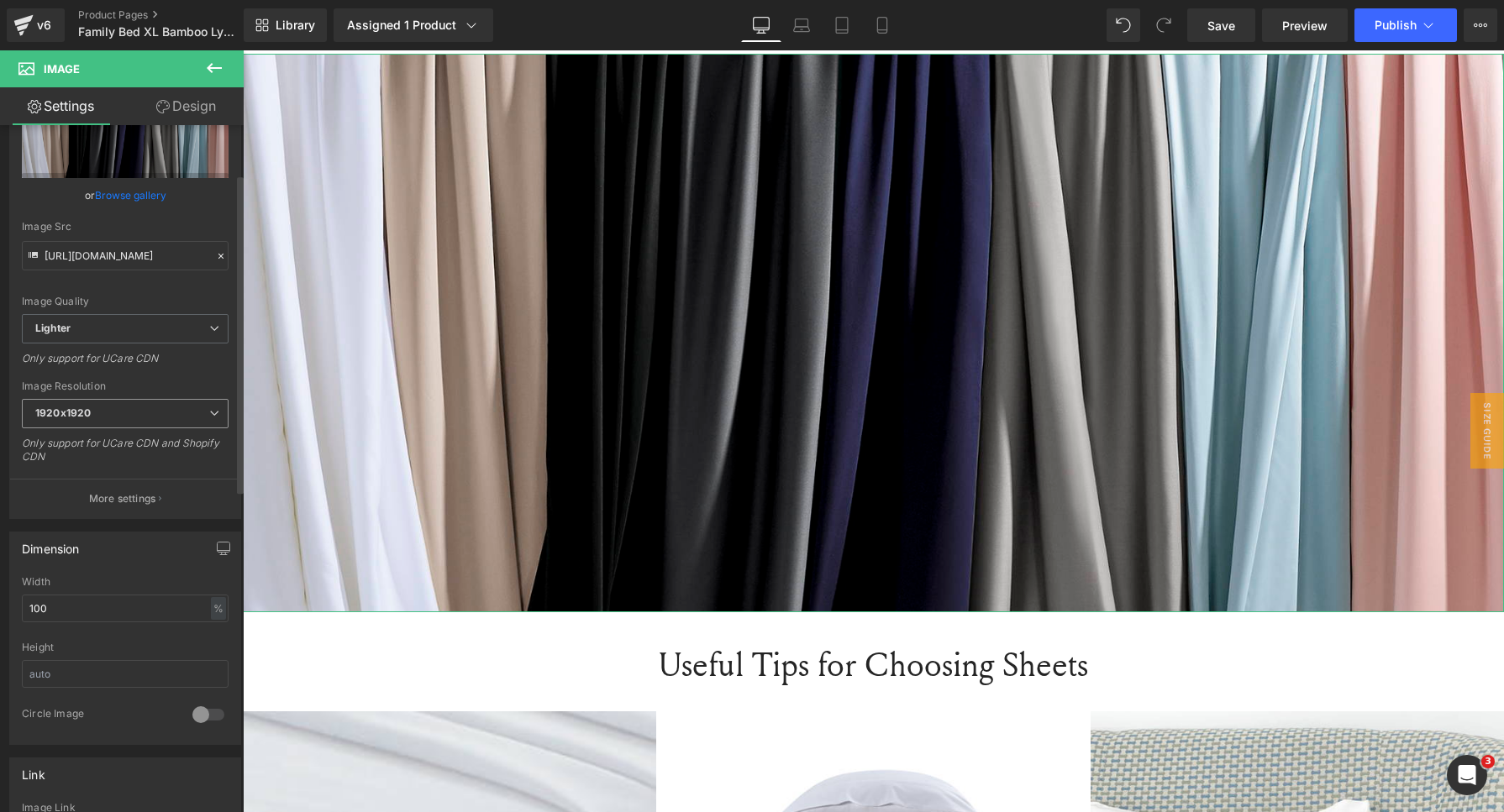
click at [135, 407] on span "1920x1920" at bounding box center [125, 412] width 207 height 29
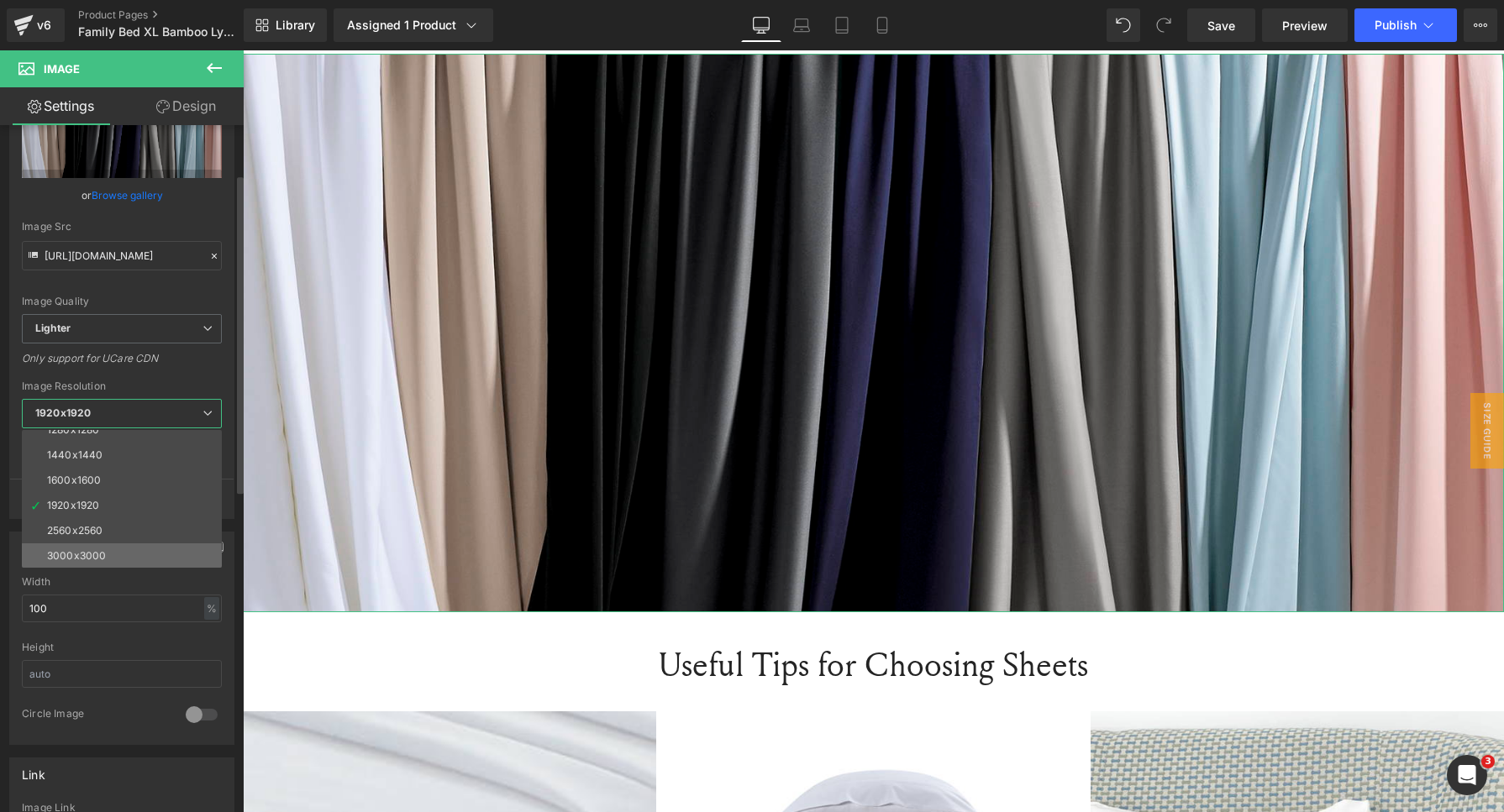
click at [92, 543] on li "3000x3000" at bounding box center [126, 555] width 208 height 25
type input "[URL][DOMAIN_NAME]"
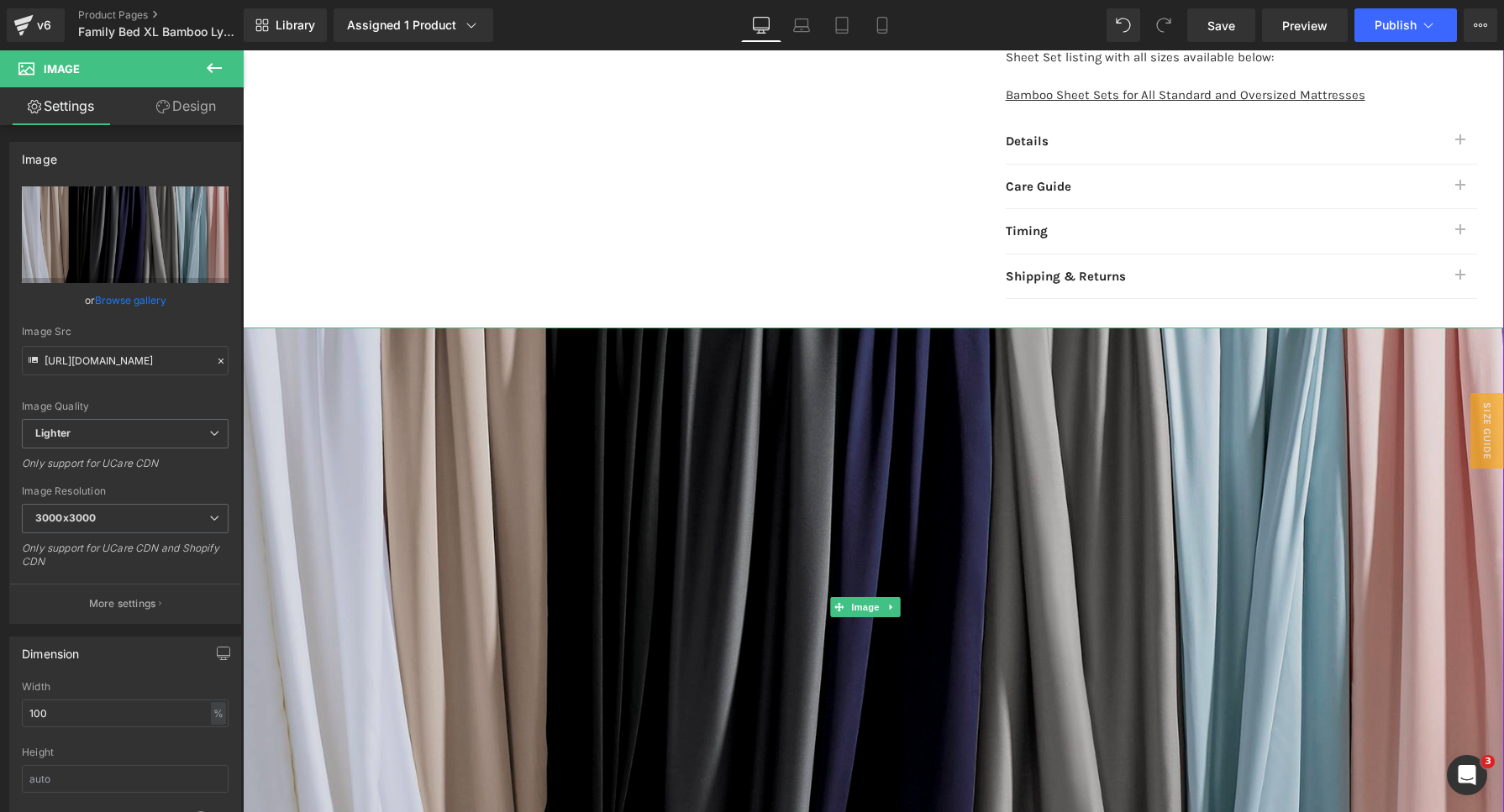
scroll to position [991, 0]
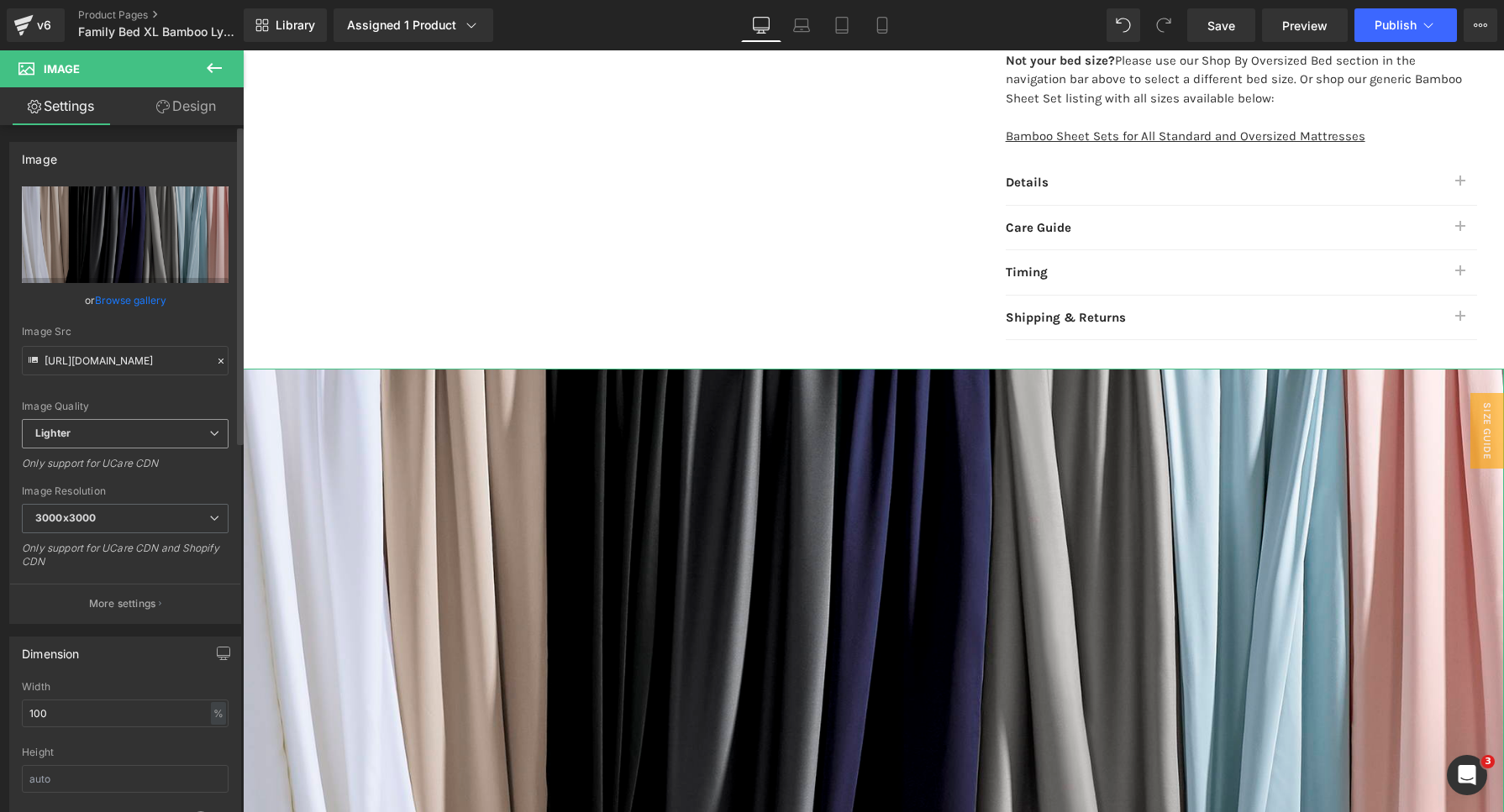
click at [127, 431] on span "Lighter" at bounding box center [125, 432] width 207 height 29
click at [127, 431] on span "Lighter" at bounding box center [122, 432] width 200 height 29
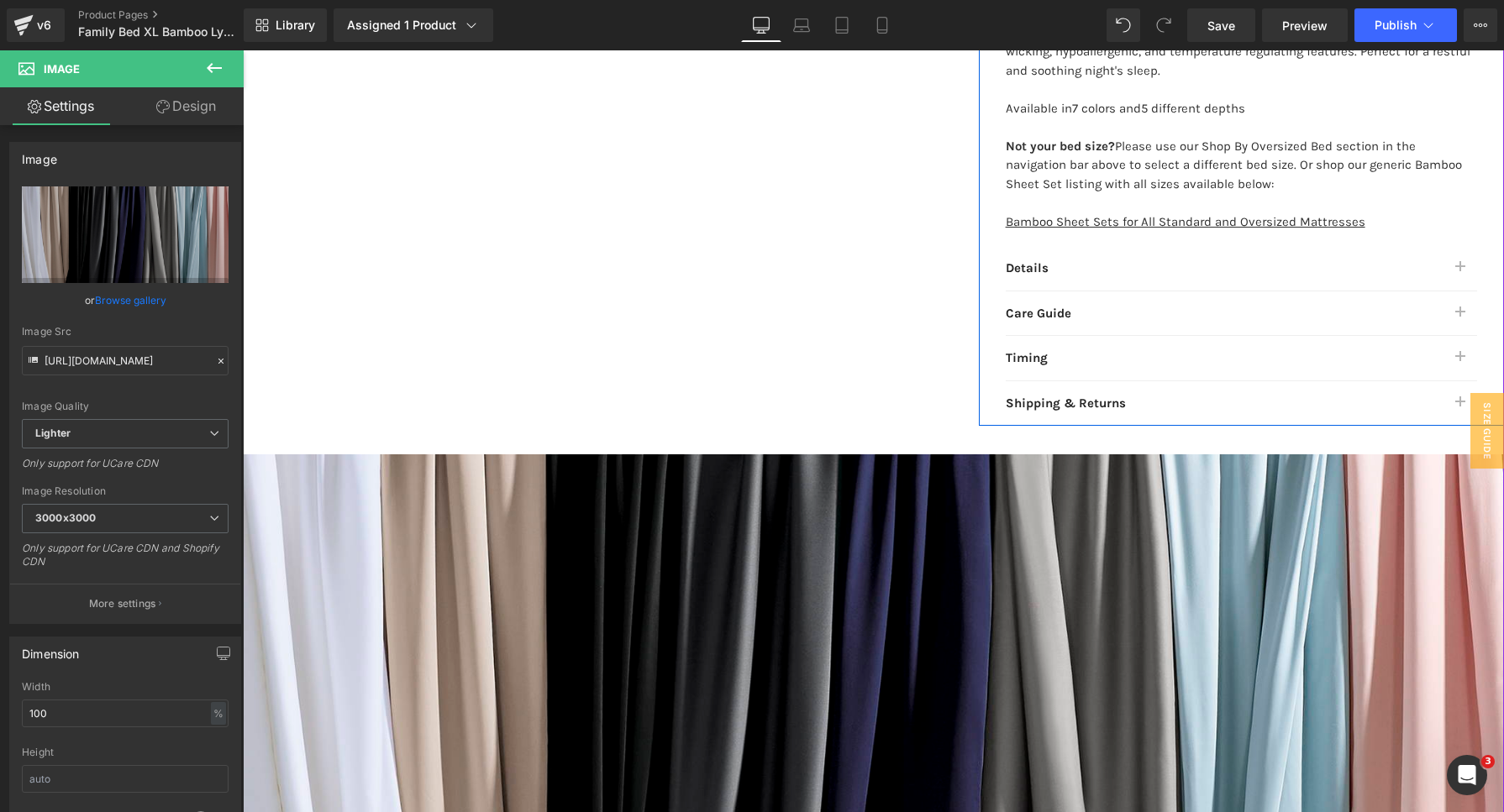
scroll to position [1155, 0]
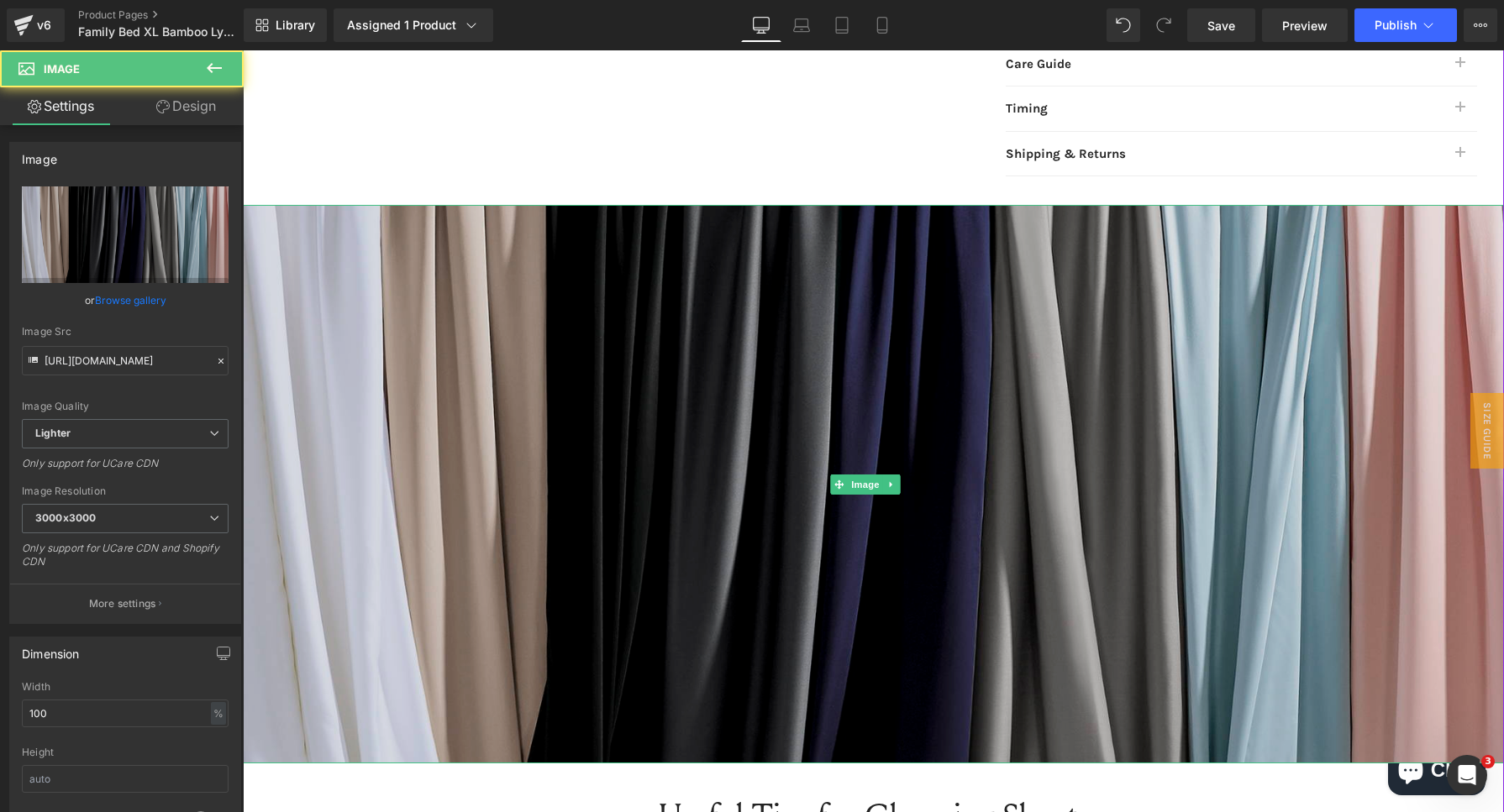
click at [564, 571] on img at bounding box center [873, 483] width 1261 height 558
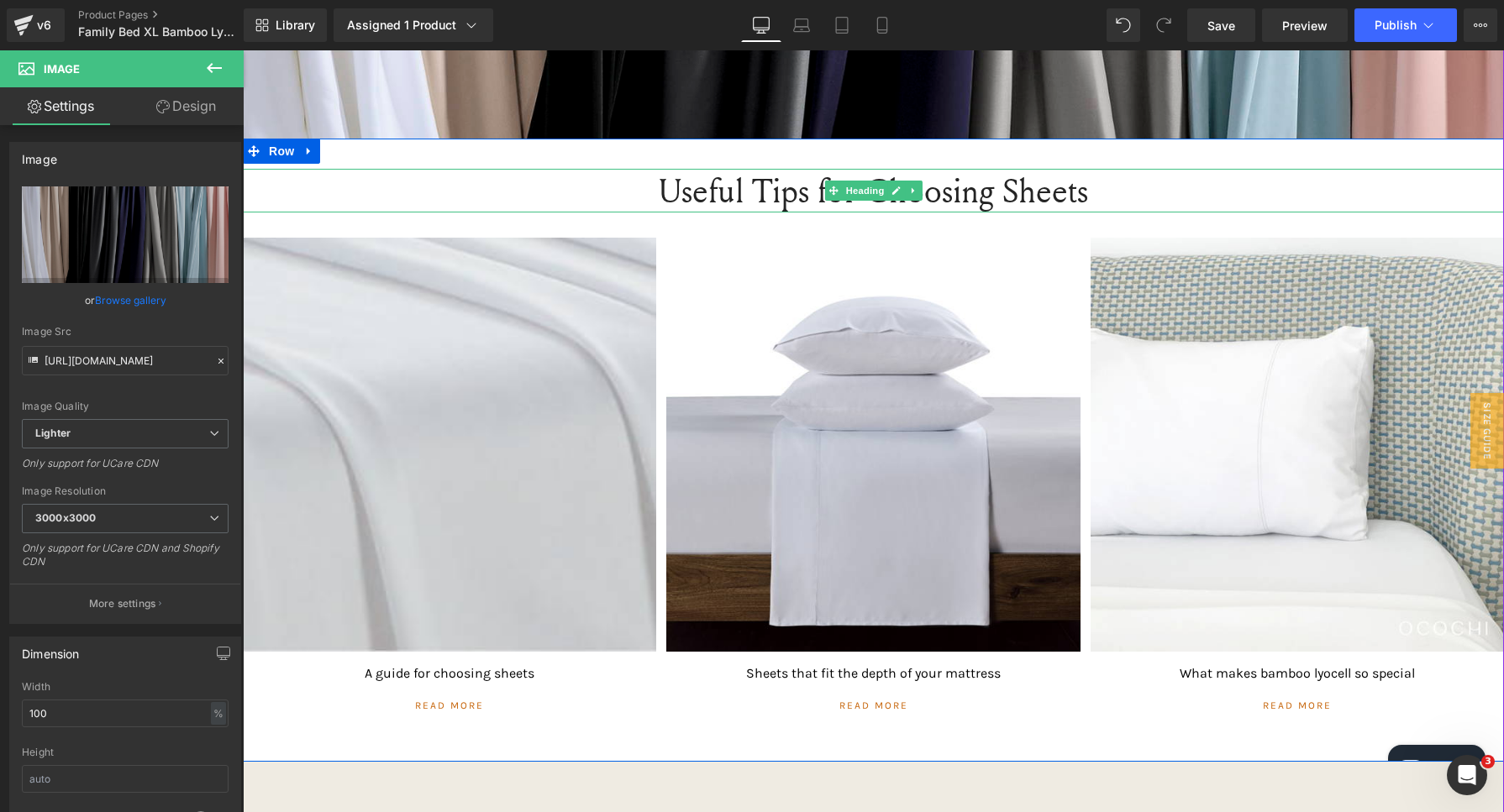
scroll to position [1889, 0]
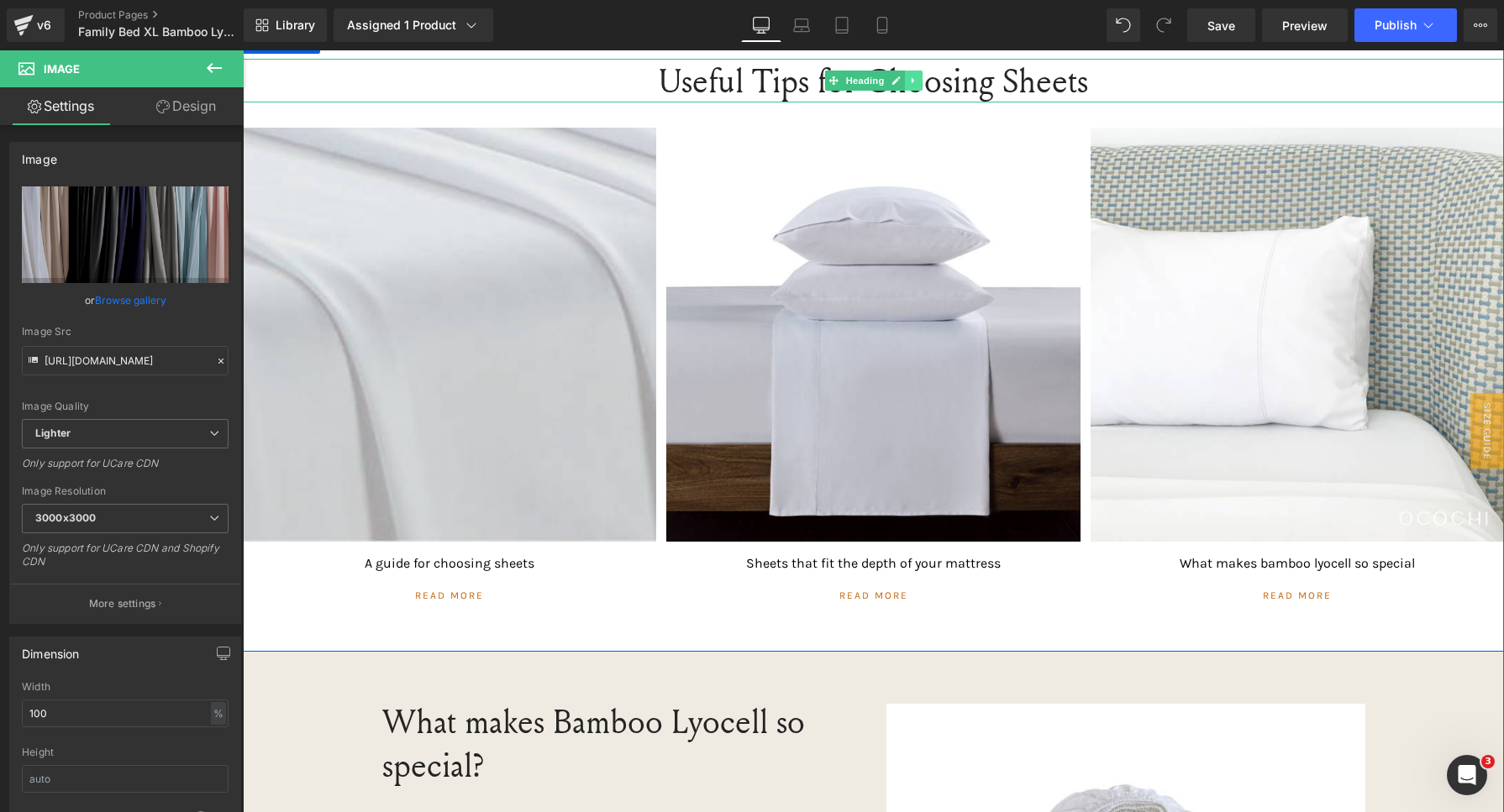
click at [911, 78] on icon at bounding box center [912, 81] width 3 height 6
click at [899, 76] on icon at bounding box center [903, 81] width 9 height 10
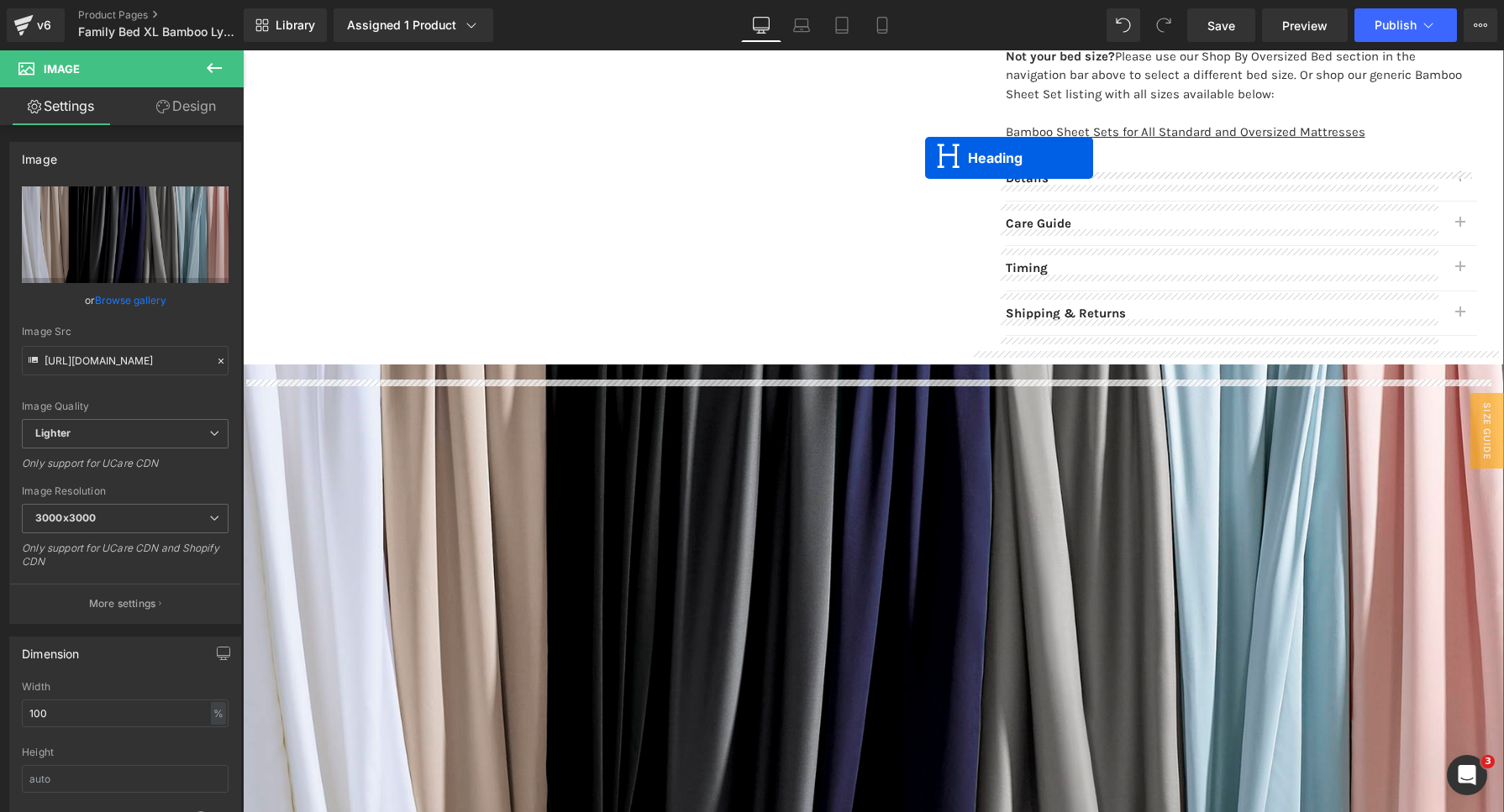
scroll to position [978, 0]
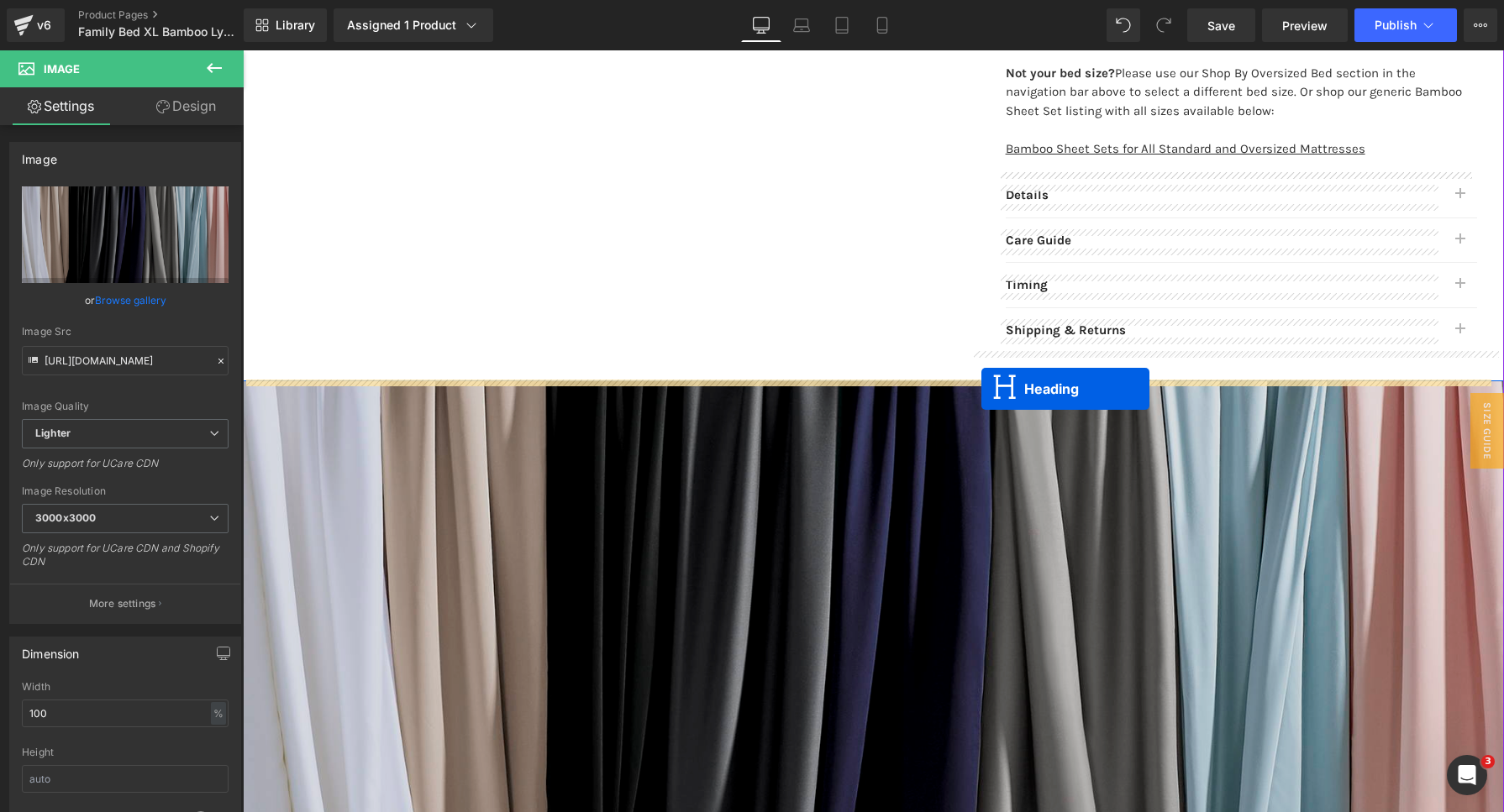
drag, startPoint x: 804, startPoint y: 600, endPoint x: 981, endPoint y: 389, distance: 275.4
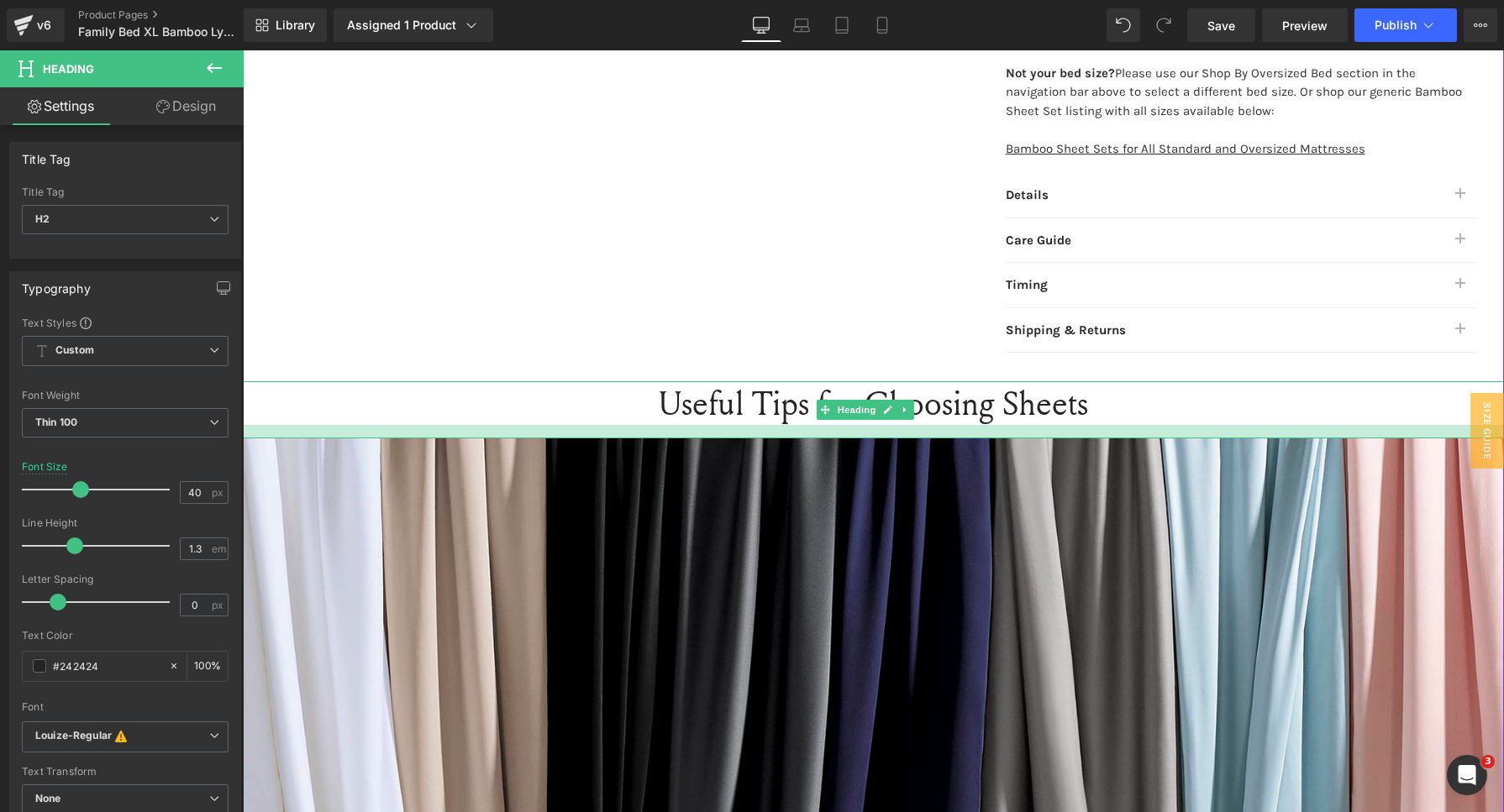
drag, startPoint x: 822, startPoint y: 419, endPoint x: 586, endPoint y: 186, distance: 331.6
click at [821, 438] on div at bounding box center [873, 430] width 1261 height 13
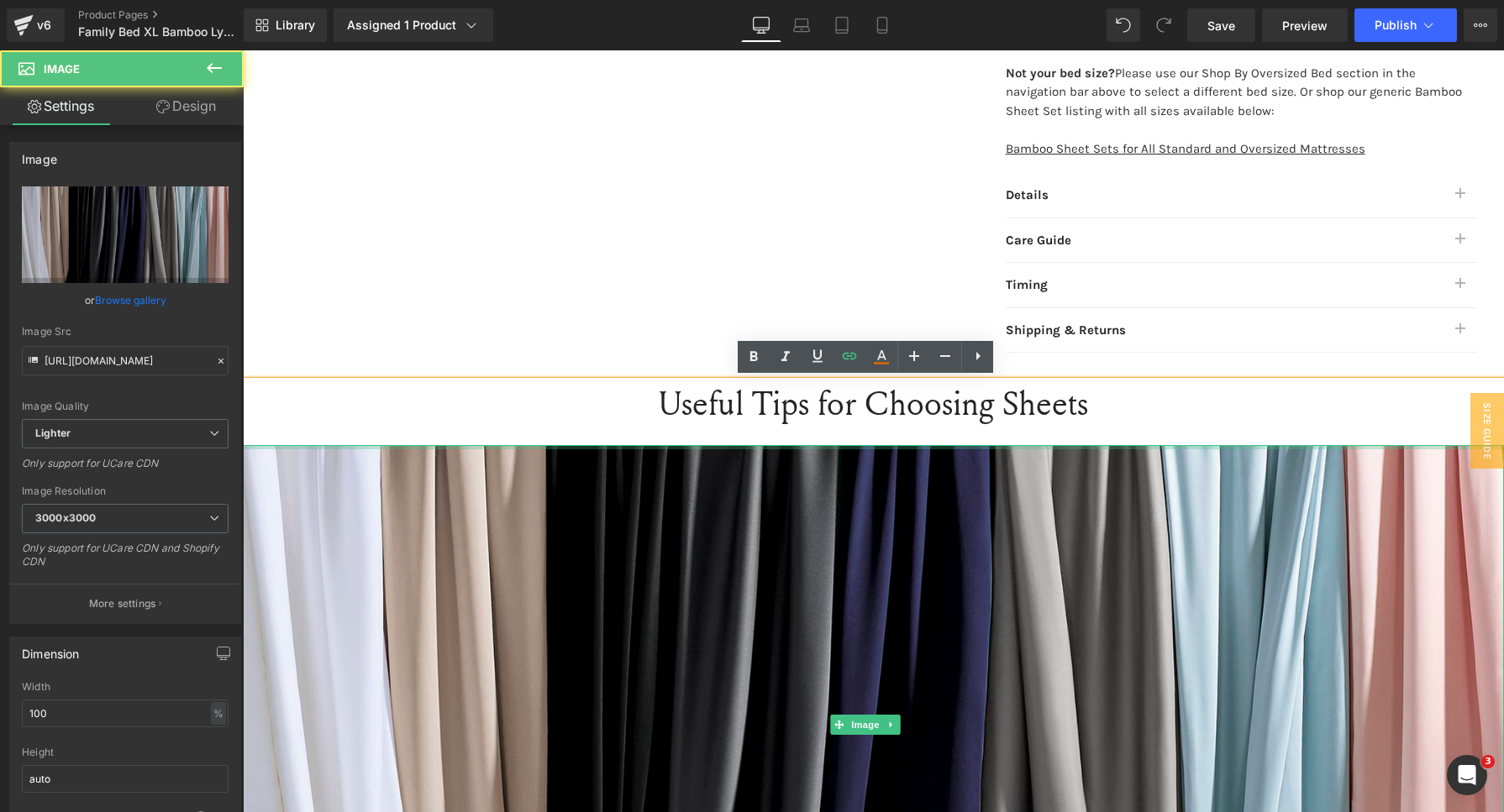
click at [751, 445] on div at bounding box center [873, 447] width 1261 height 4
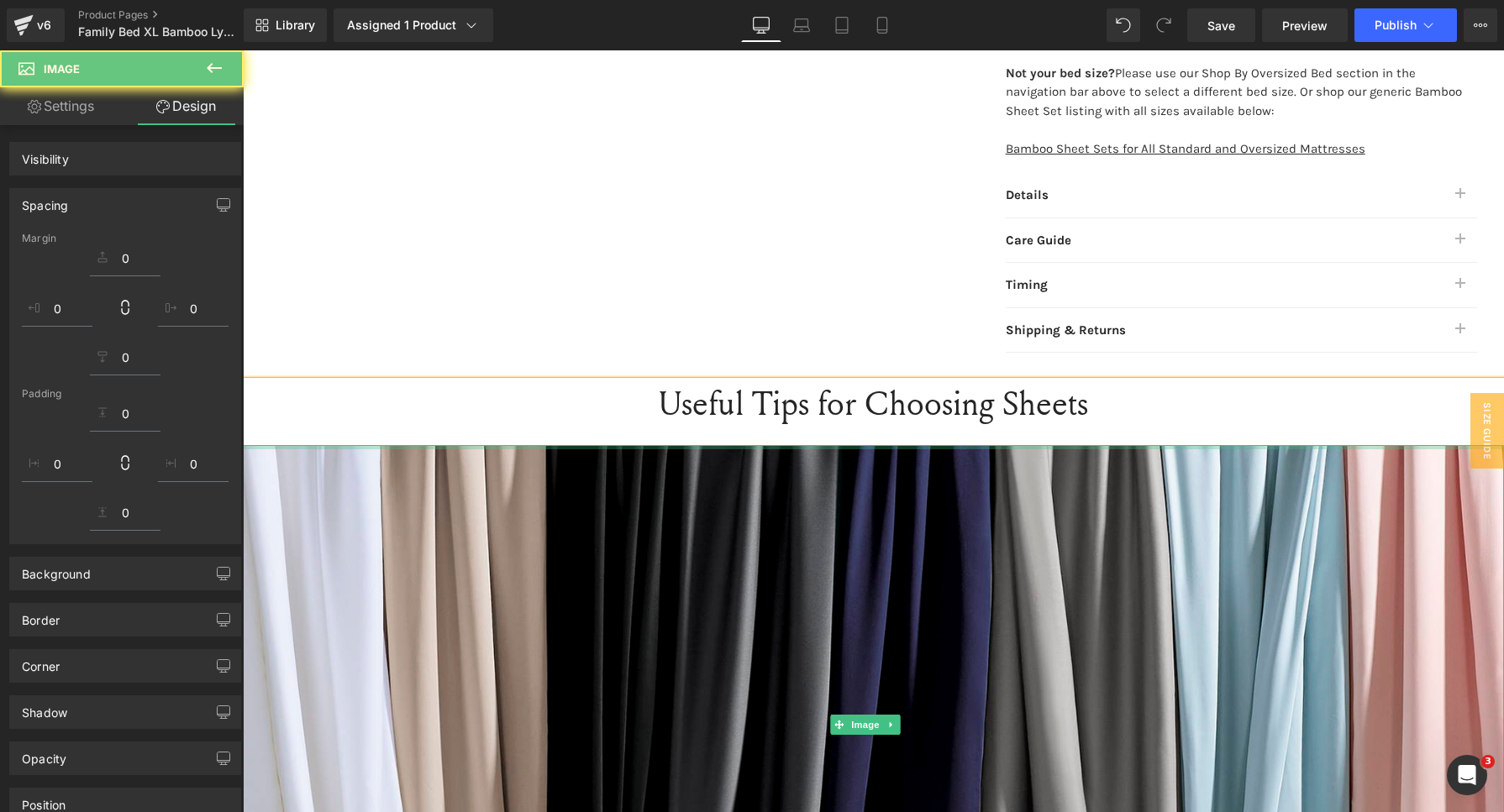
click at [752, 403] on h2 "Useful Tips for Choosing Sheets" at bounding box center [873, 404] width 1261 height 44
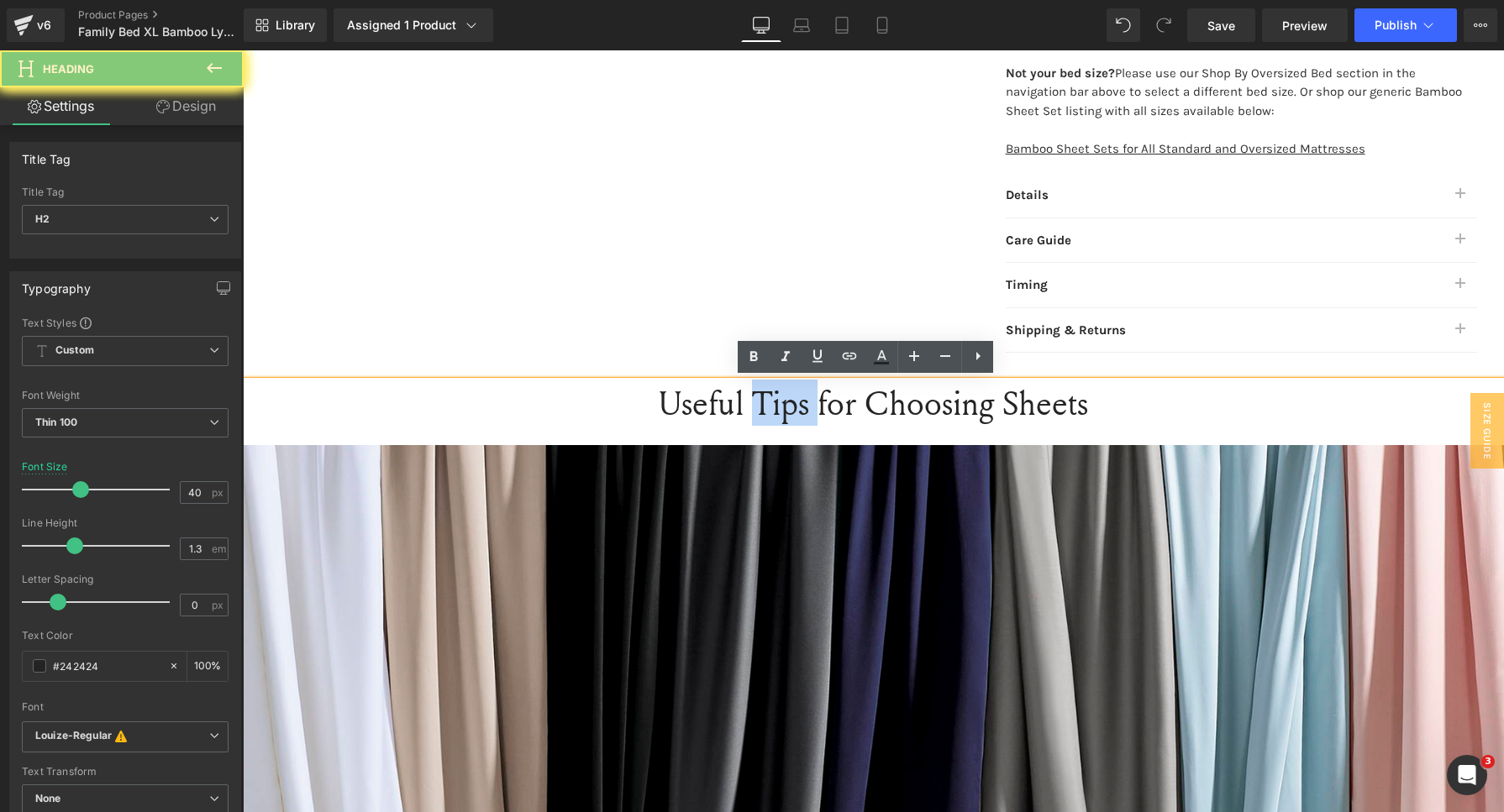
click at [752, 403] on h2 "Useful Tips for Choosing Sheets" at bounding box center [873, 404] width 1261 height 44
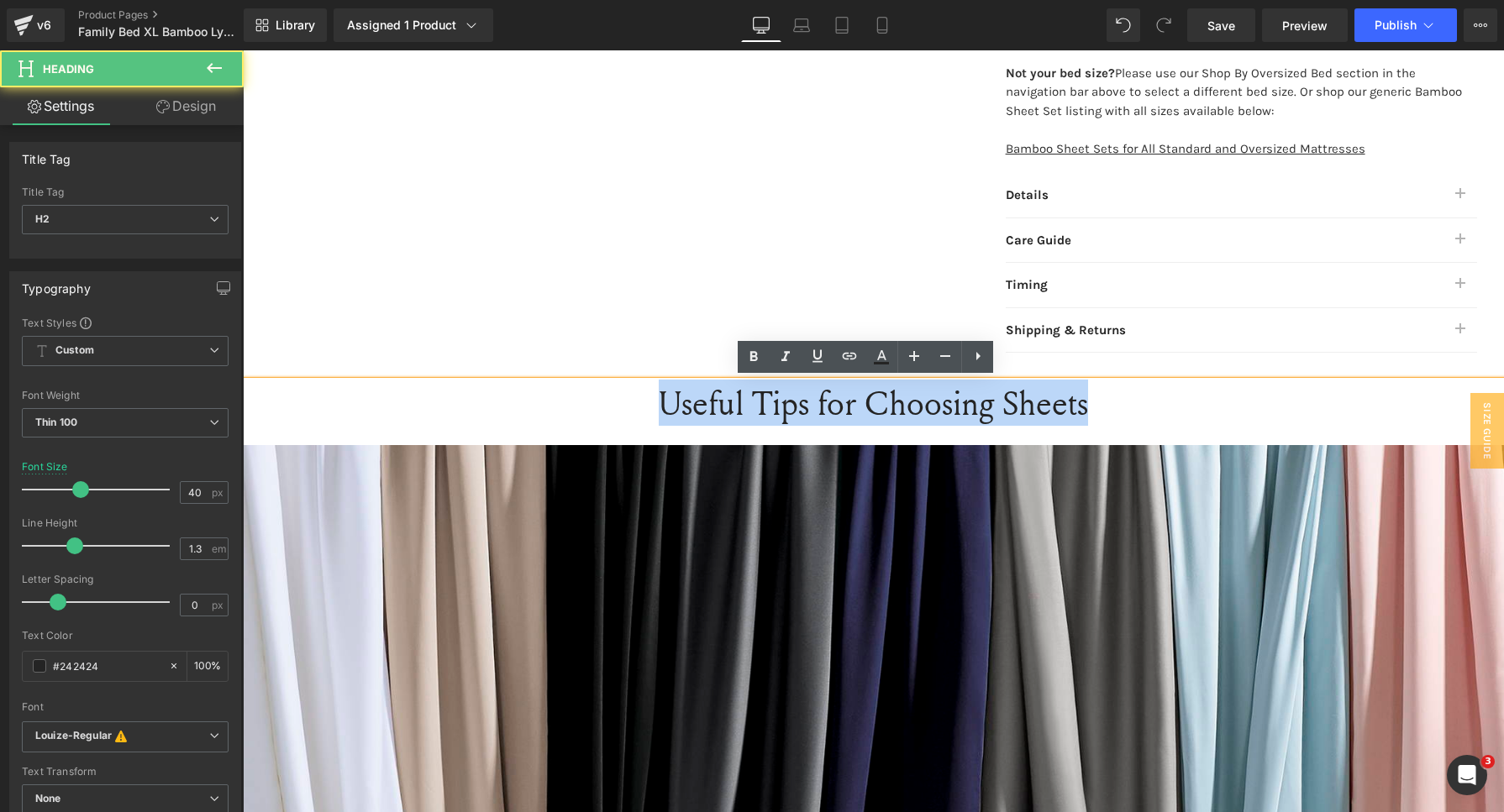
click at [752, 403] on h2 "Useful Tips for Choosing Sheets" at bounding box center [873, 404] width 1261 height 44
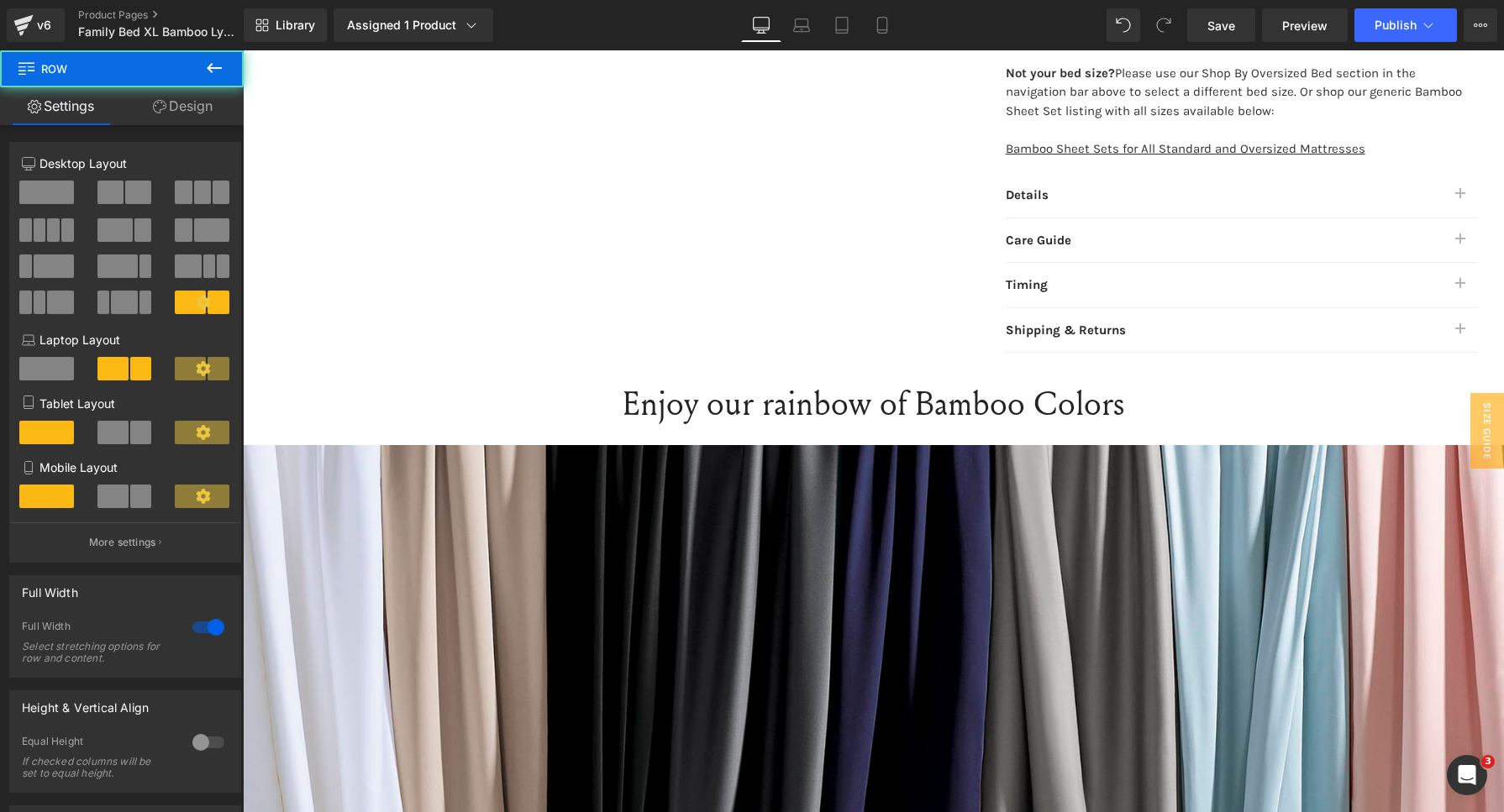
click at [793, 408] on h2 "Enjoy our rainbow of Bamboo Colors" at bounding box center [873, 404] width 1261 height 44
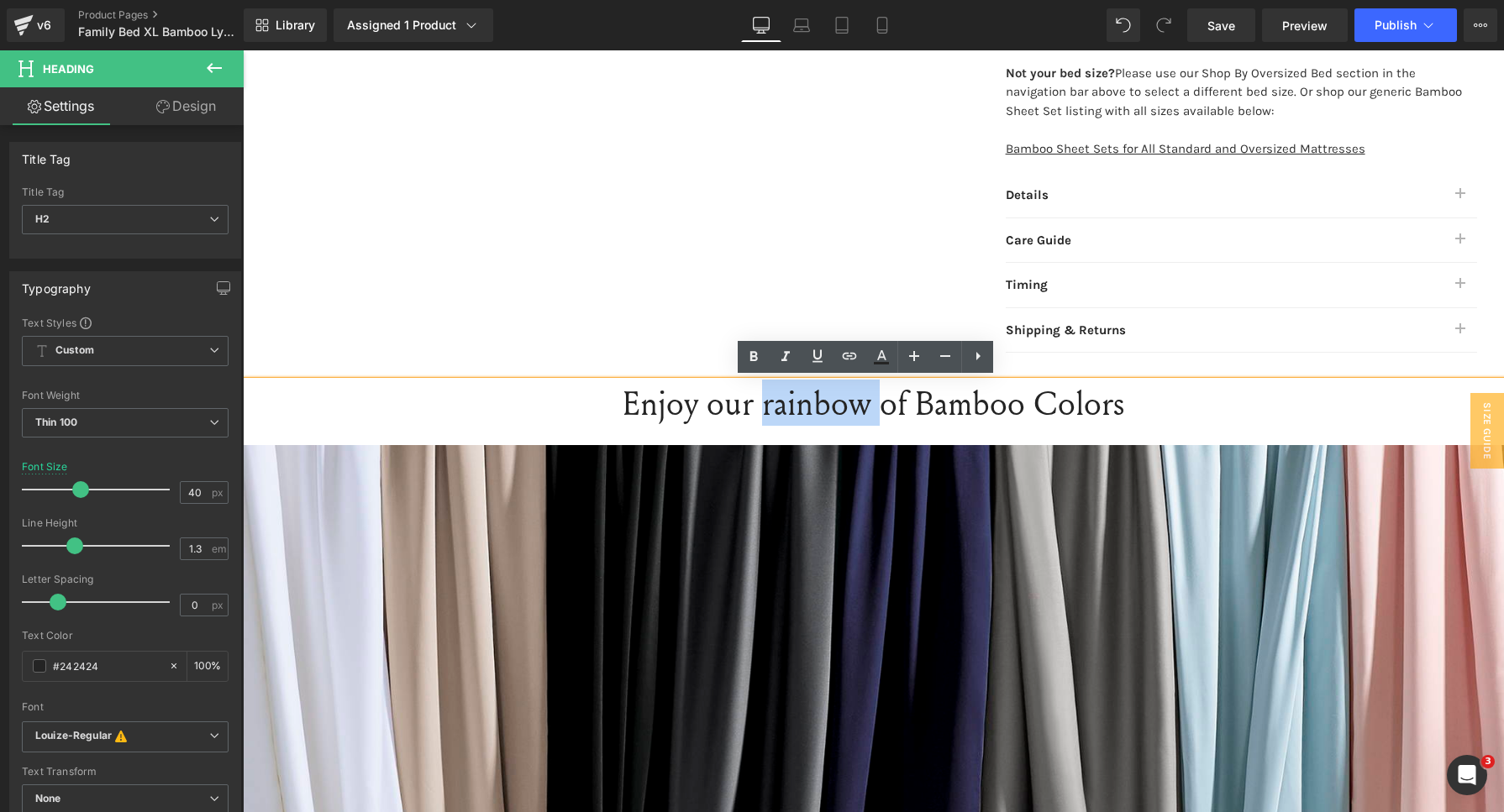
click at [828, 395] on h2 "Enjoy our rainbow of Bamboo Colors" at bounding box center [873, 404] width 1261 height 44
drag, startPoint x: 858, startPoint y: 409, endPoint x: 591, endPoint y: 396, distance: 267.3
click at [591, 396] on h2 "Enjoy our rainbow of Bamboo Colors" at bounding box center [873, 404] width 1261 height 44
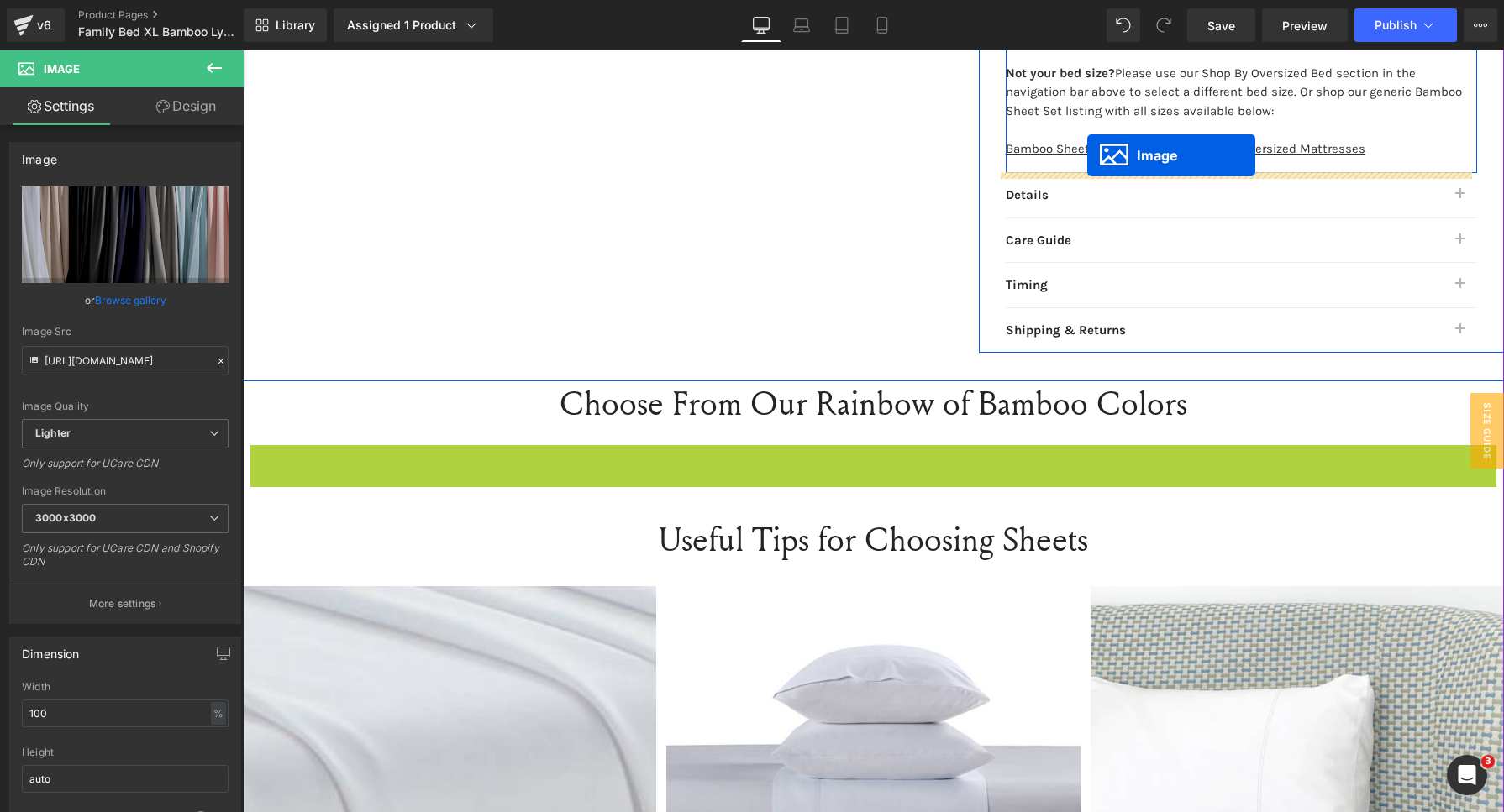
drag, startPoint x: 840, startPoint y: 723, endPoint x: 1087, endPoint y: 156, distance: 618.5
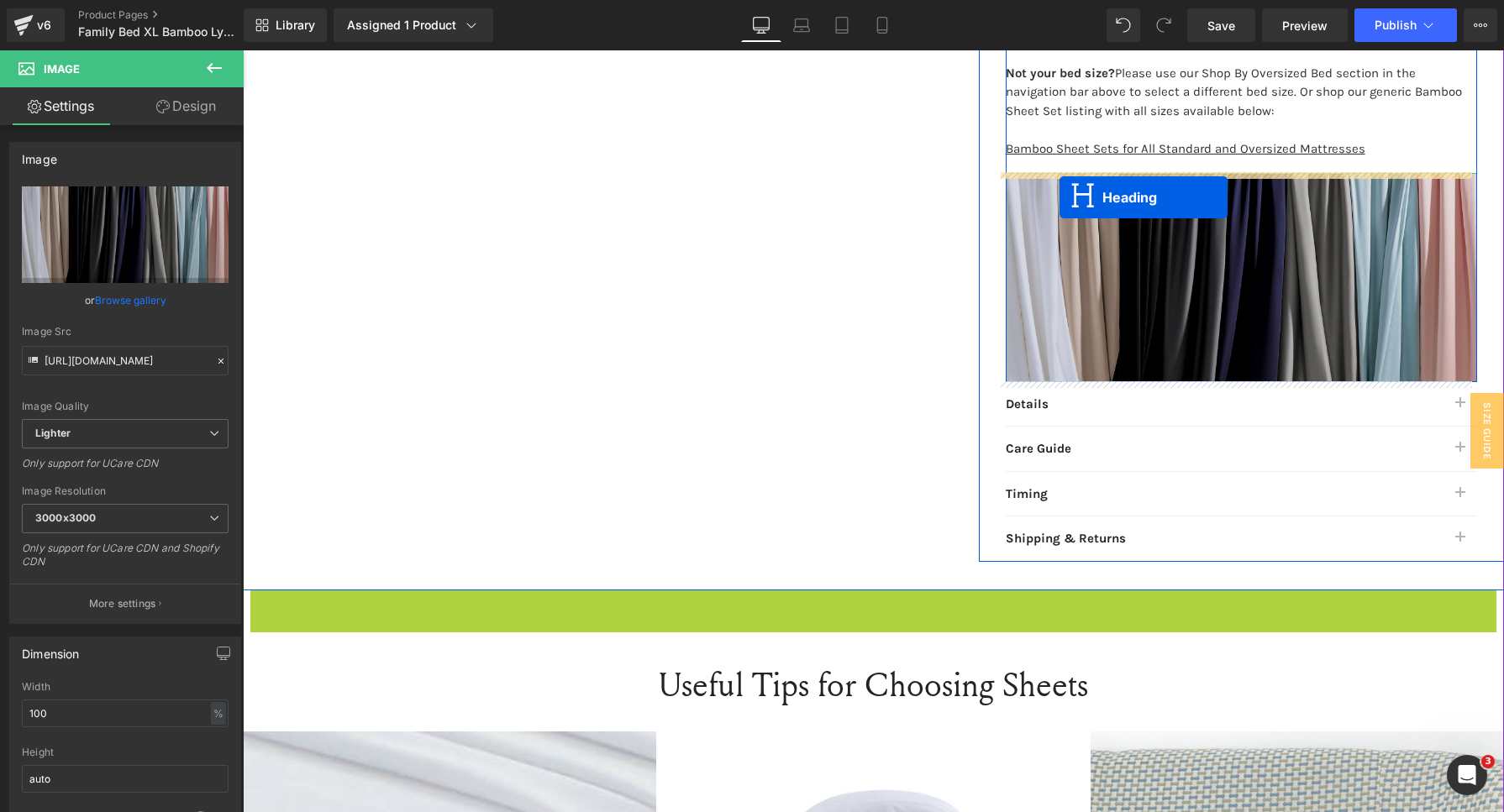
drag, startPoint x: 830, startPoint y: 618, endPoint x: 1059, endPoint y: 198, distance: 478.4
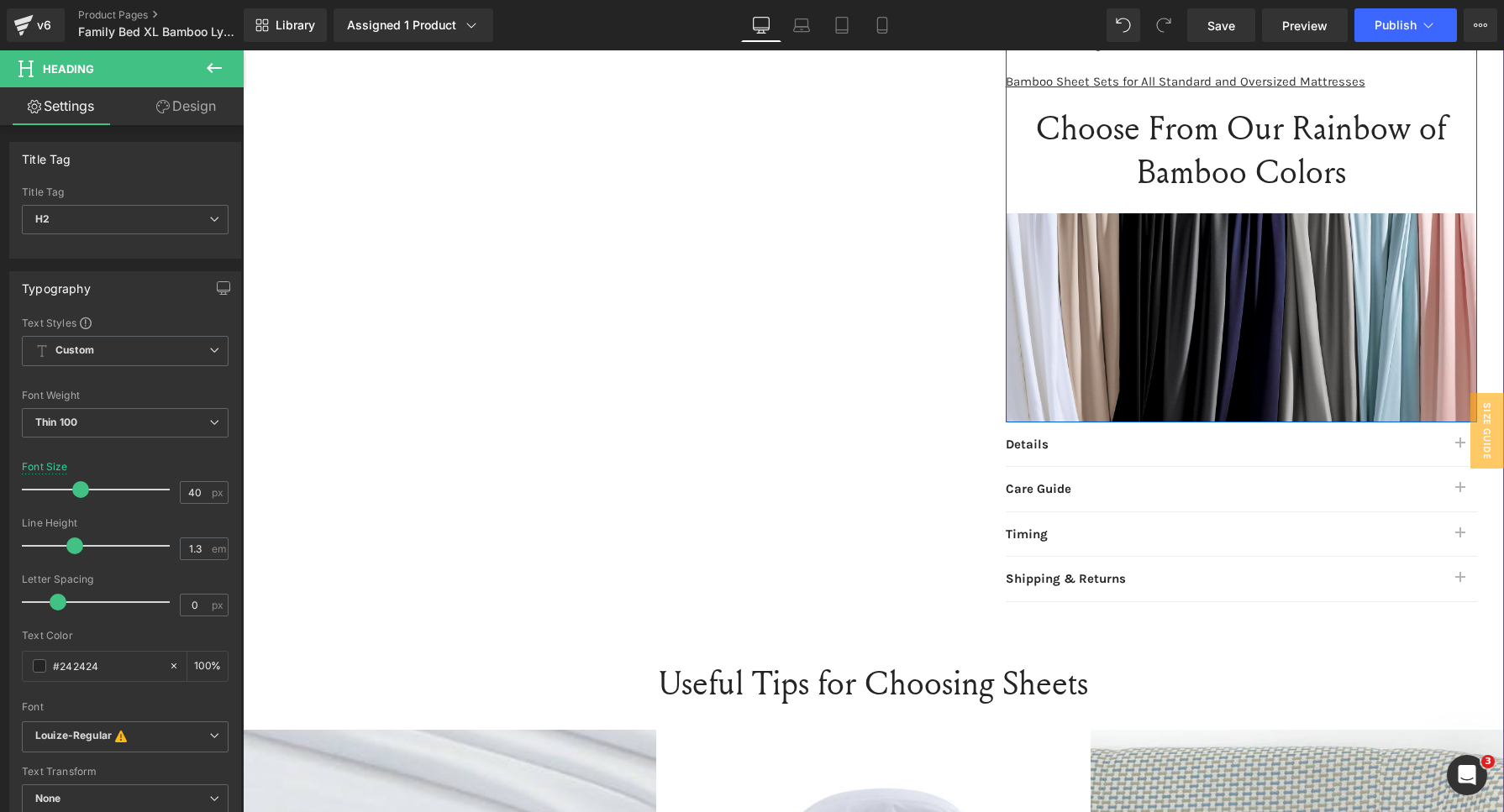
scroll to position [1083, 0]
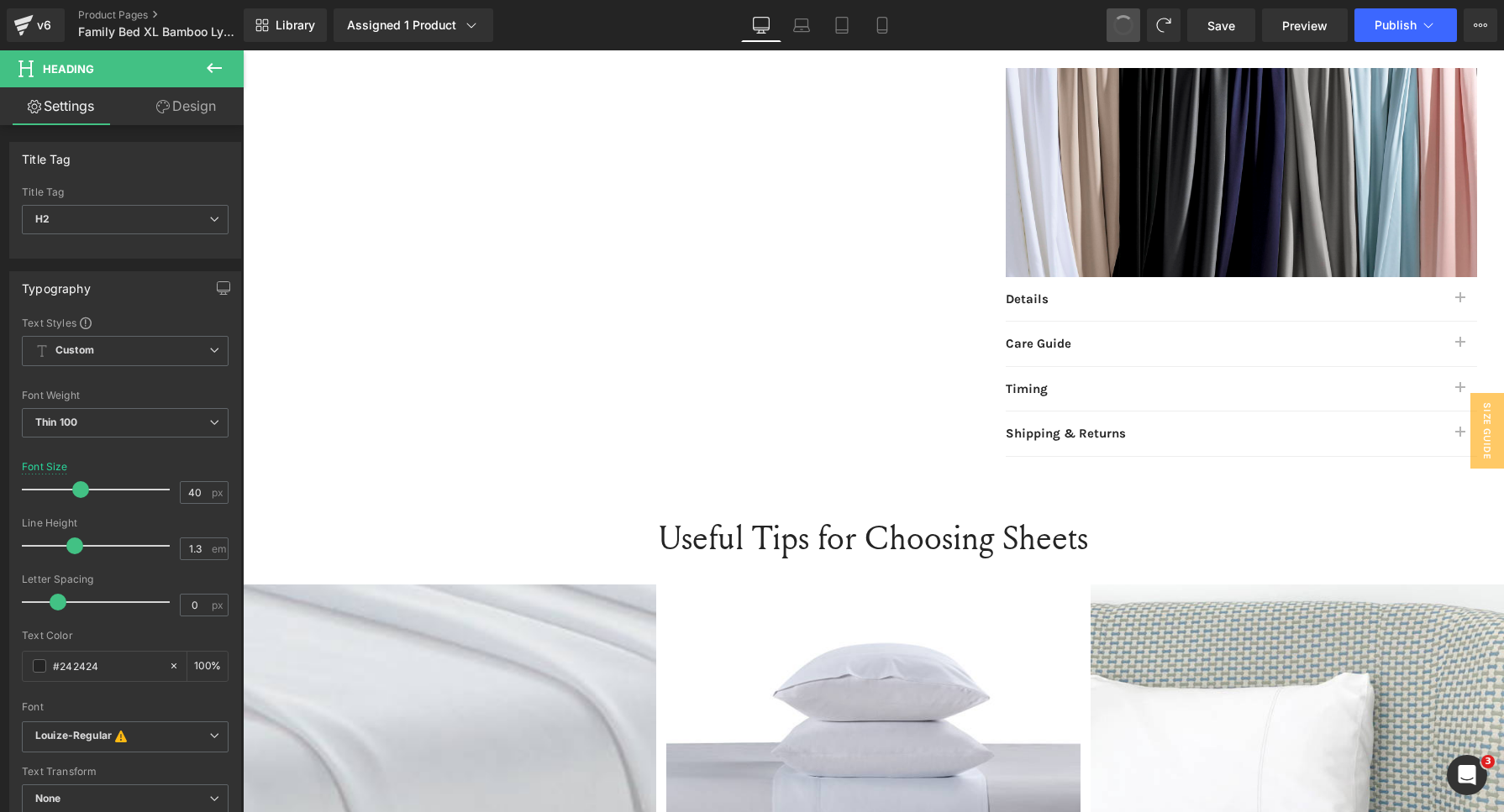
click at [1117, 28] on span at bounding box center [1123, 25] width 29 height 29
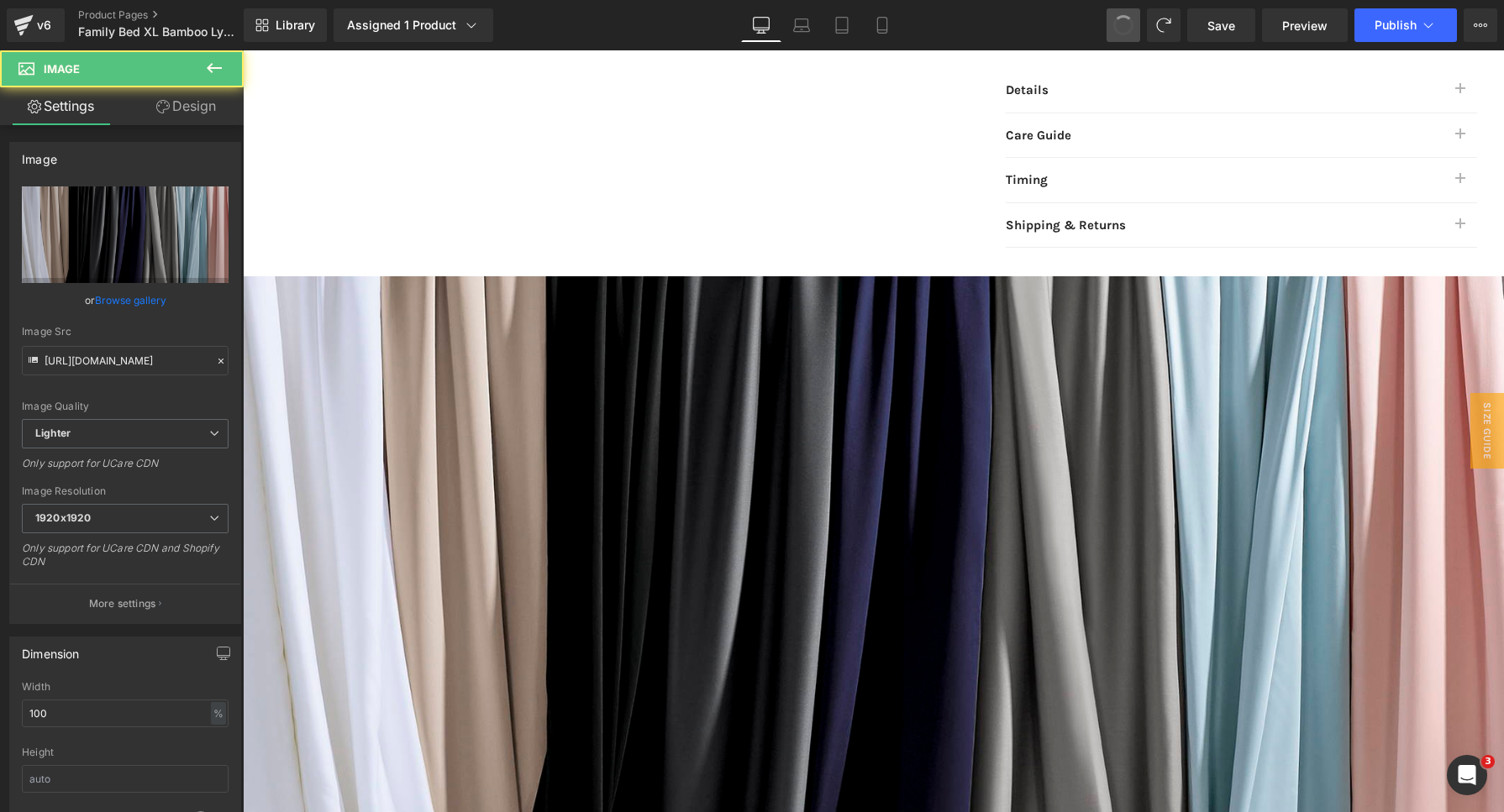
type input "[URL][DOMAIN_NAME]"
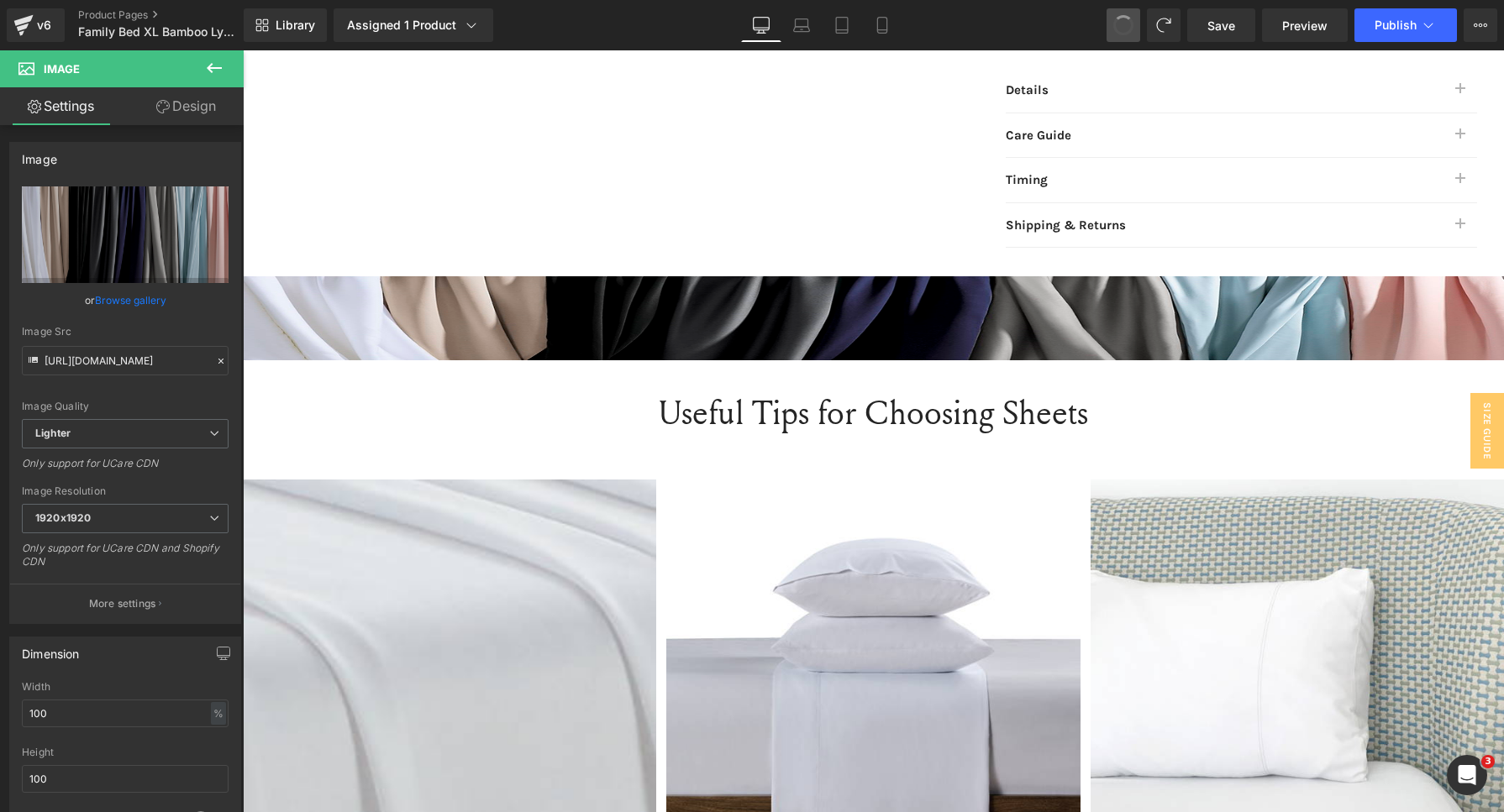
type input "auto"
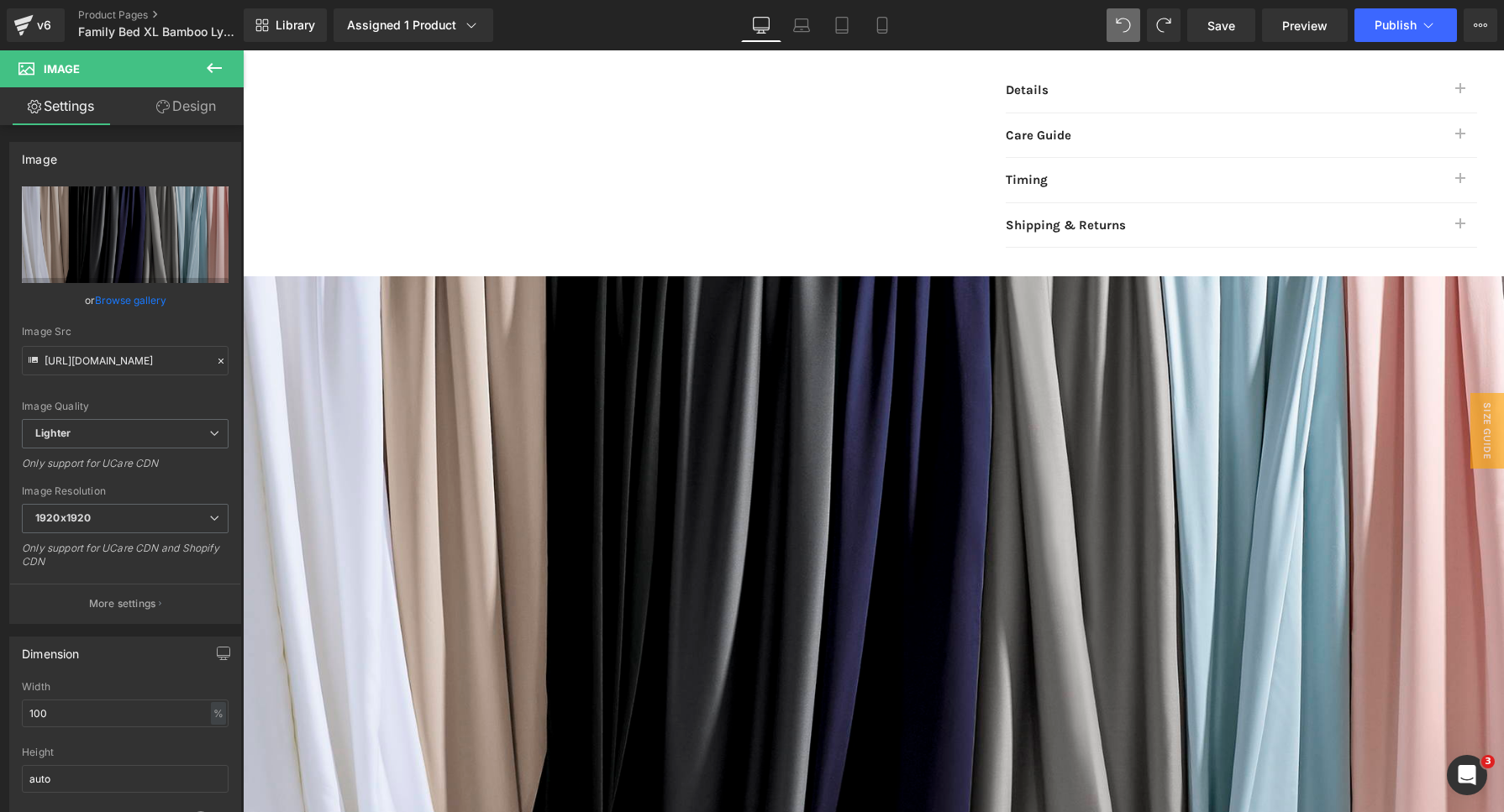
type input "[URL][DOMAIN_NAME]"
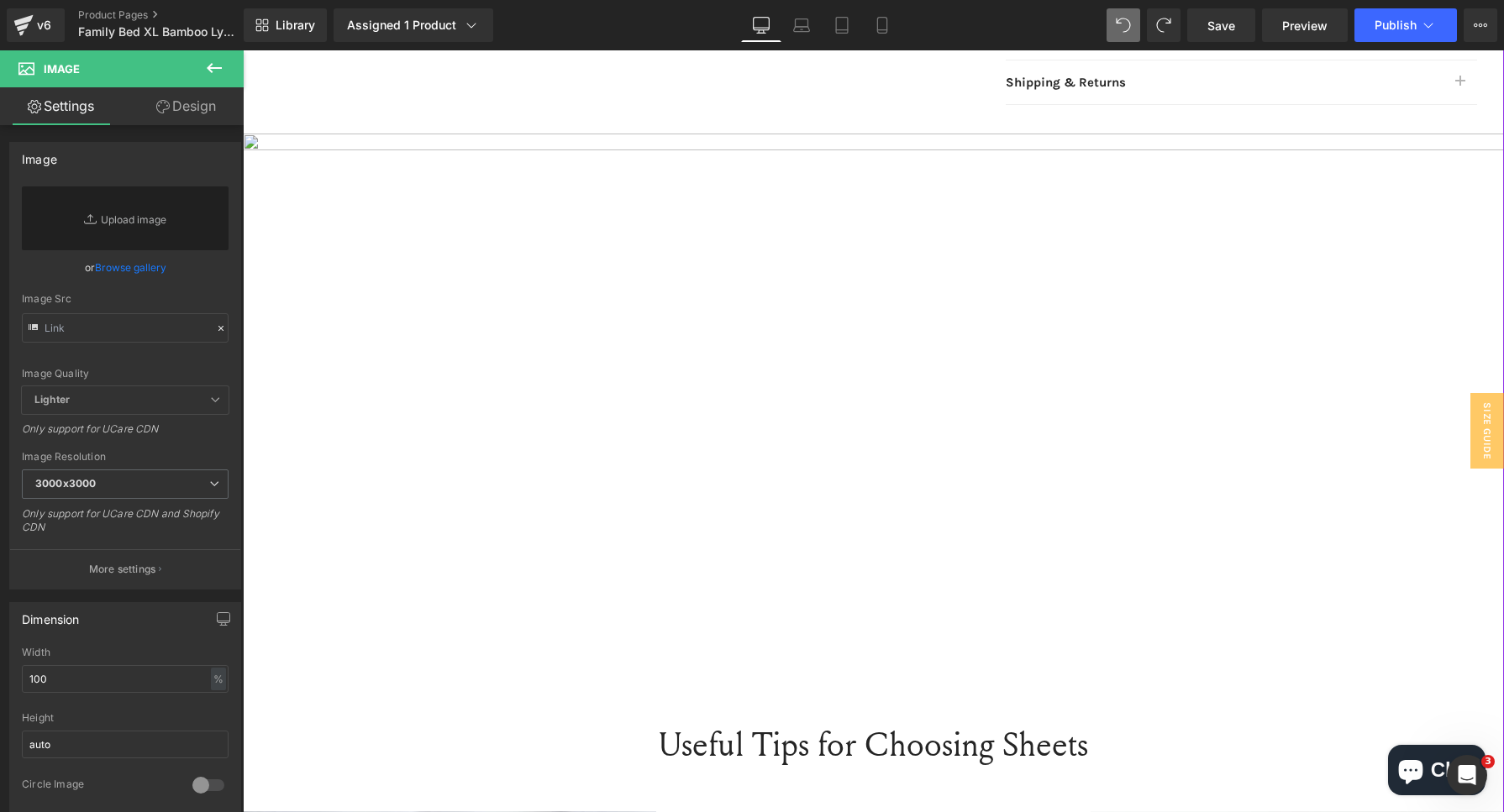
scroll to position [978, 0]
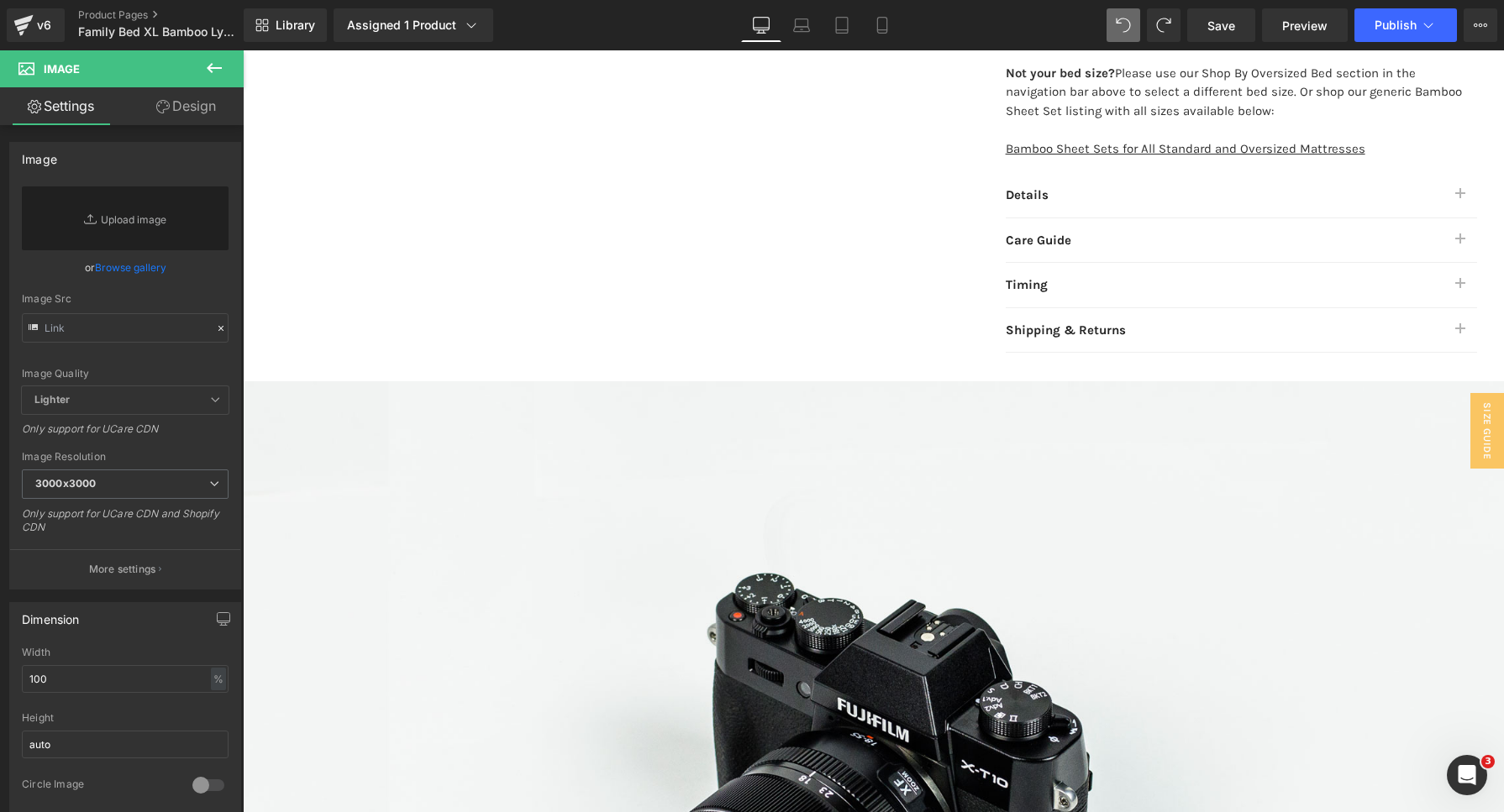
type input "//[DOMAIN_NAME][URL]"
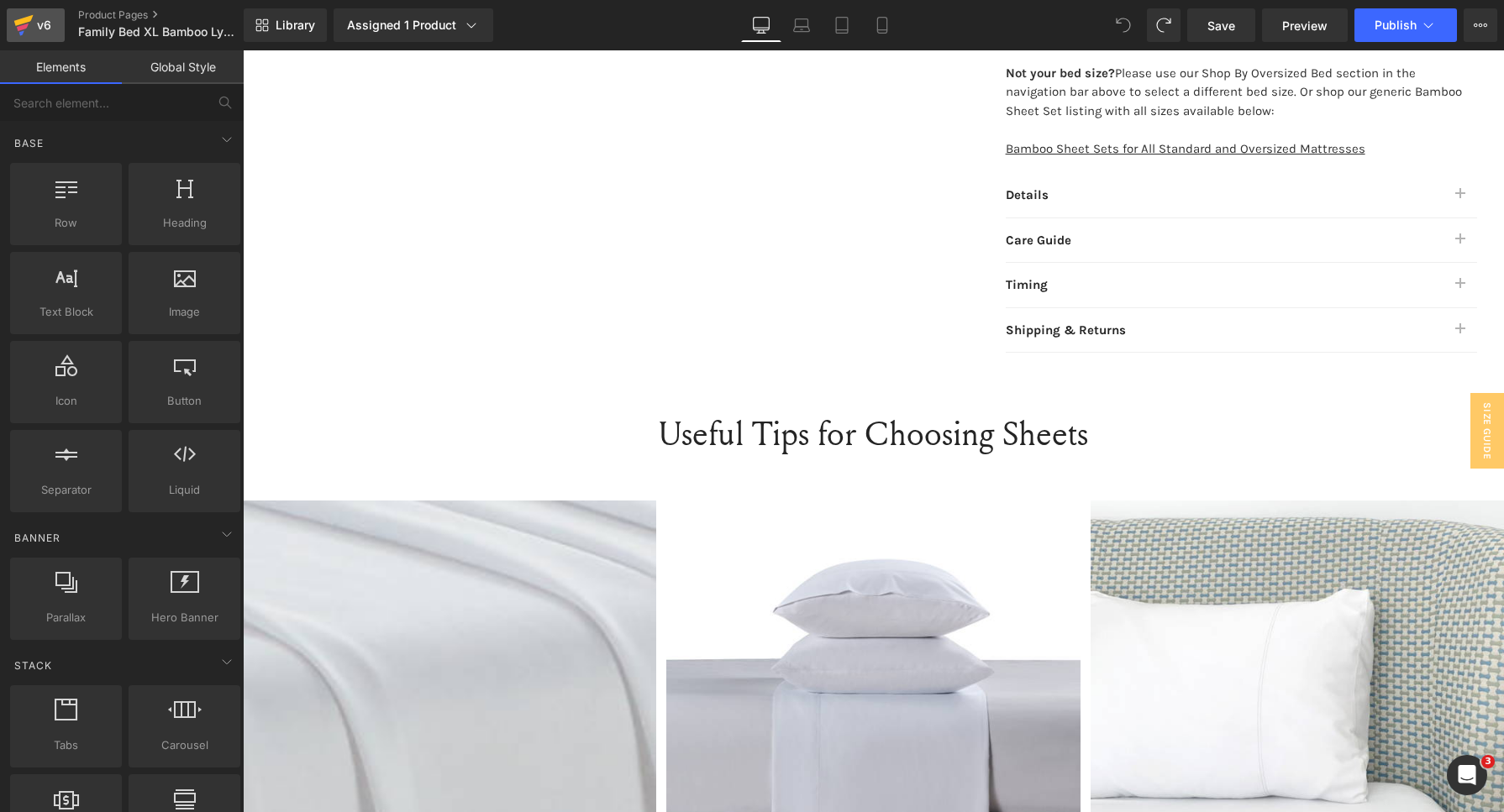
click at [40, 24] on div "v6" at bounding box center [44, 25] width 21 height 22
